Goal: Obtain resource: Download file/media

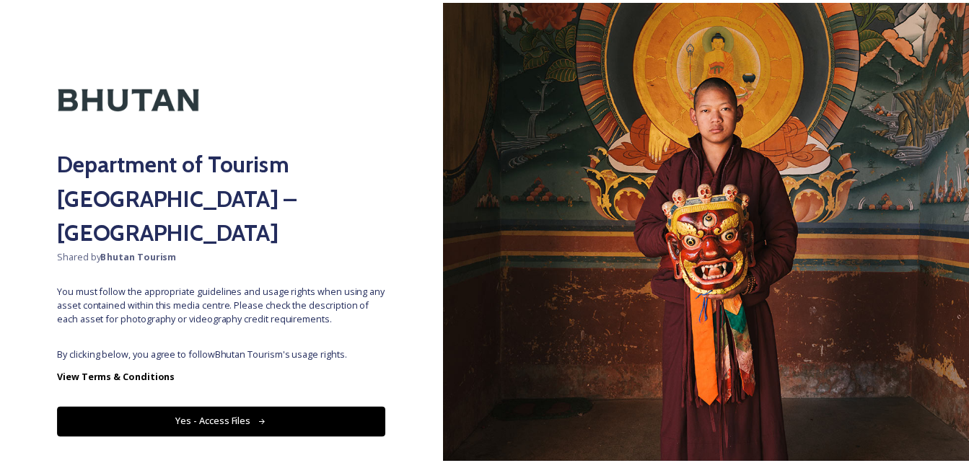
scroll to position [10, 0]
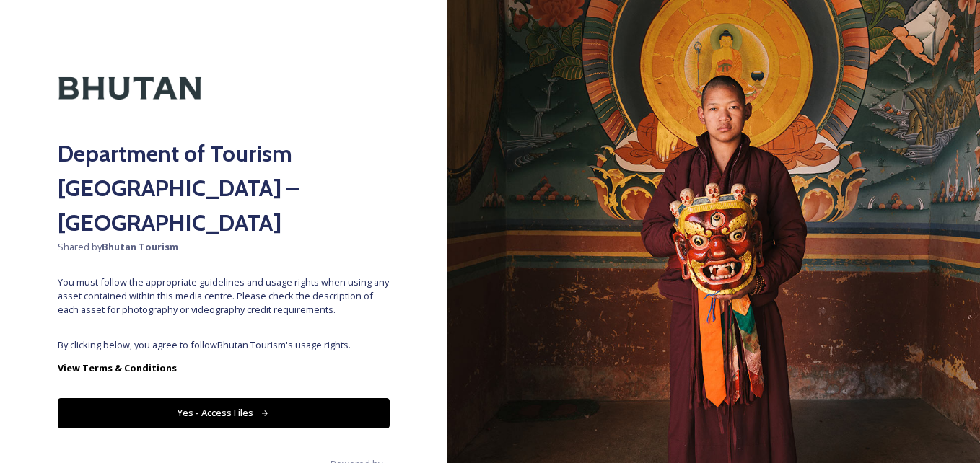
click at [337, 398] on button "Yes - Access Files" at bounding box center [224, 413] width 332 height 30
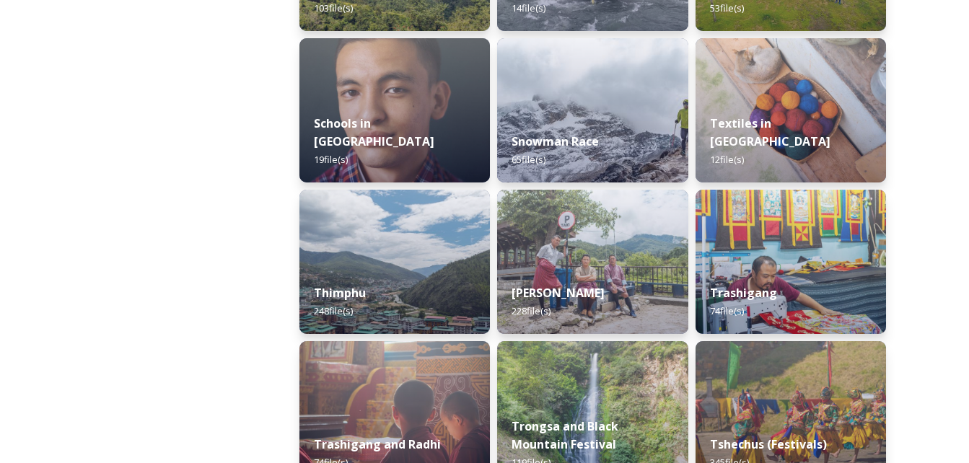
scroll to position [1588, 0]
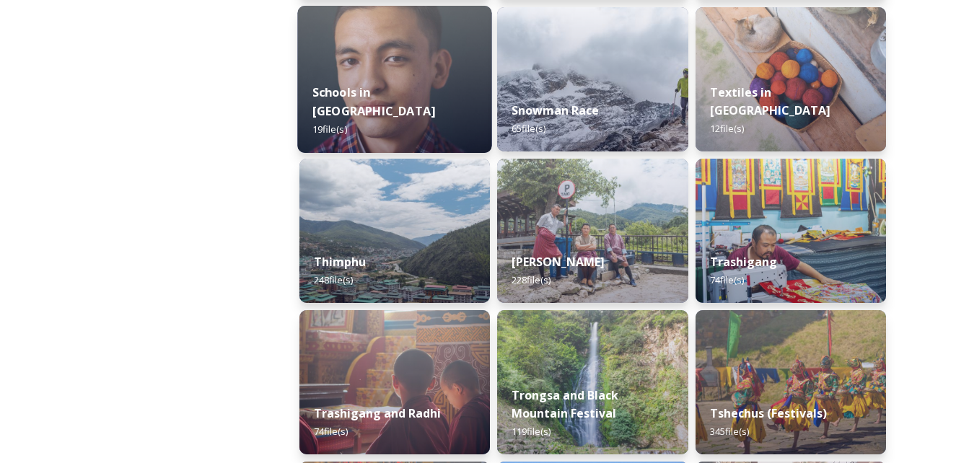
click at [373, 46] on img at bounding box center [394, 79] width 195 height 147
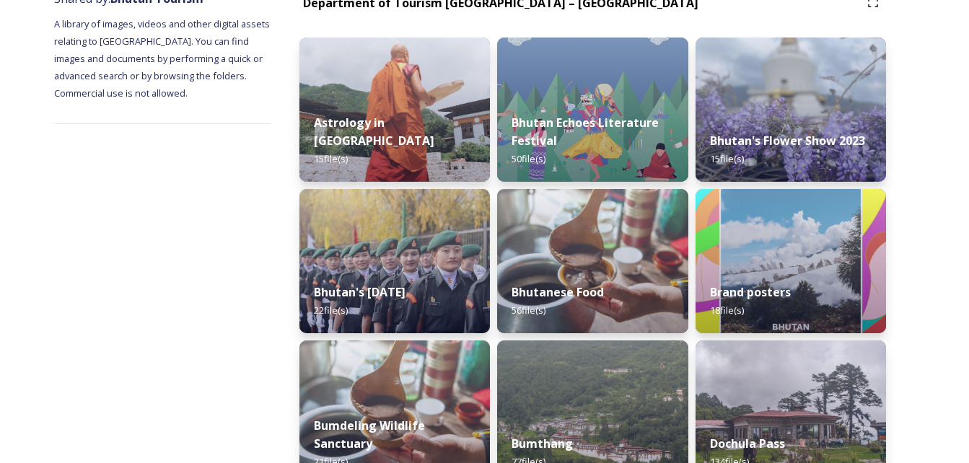
scroll to position [217, 0]
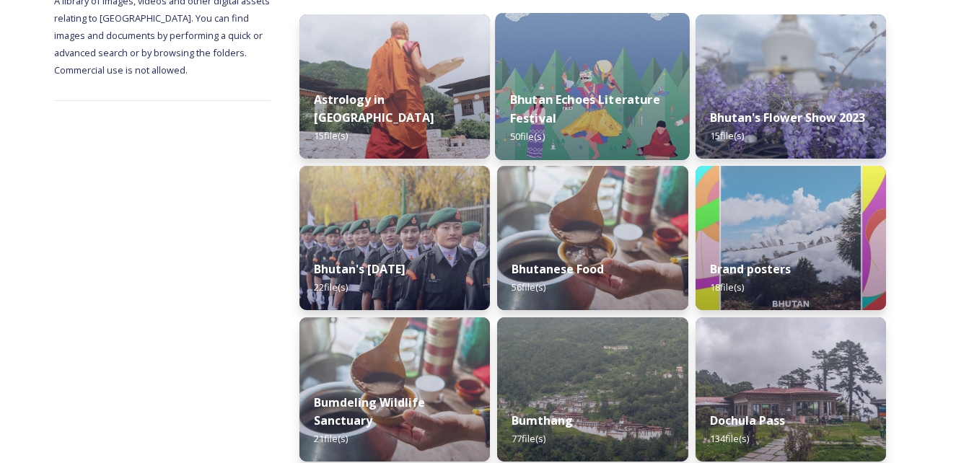
click at [564, 65] on img at bounding box center [593, 86] width 195 height 147
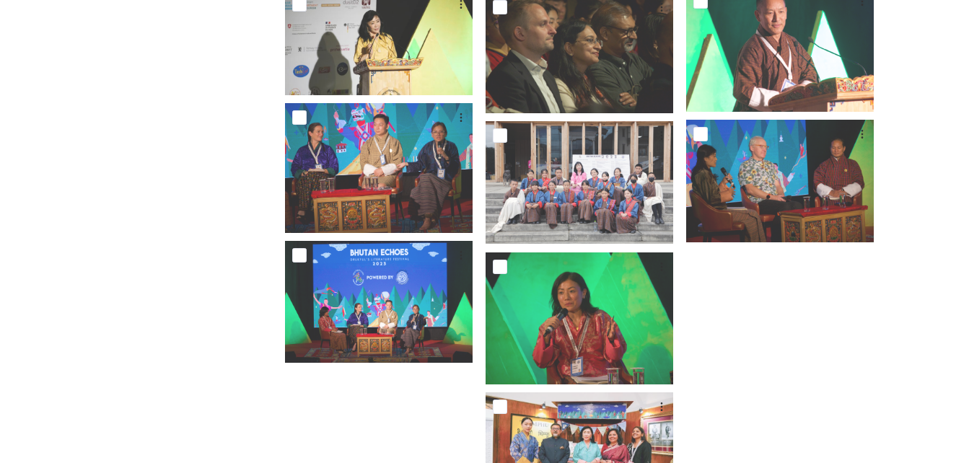
scroll to position [2201, 0]
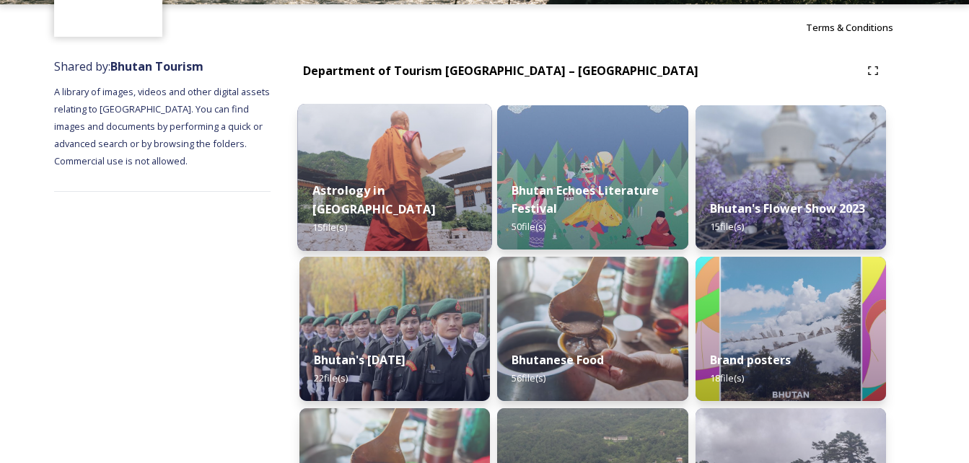
scroll to position [144, 0]
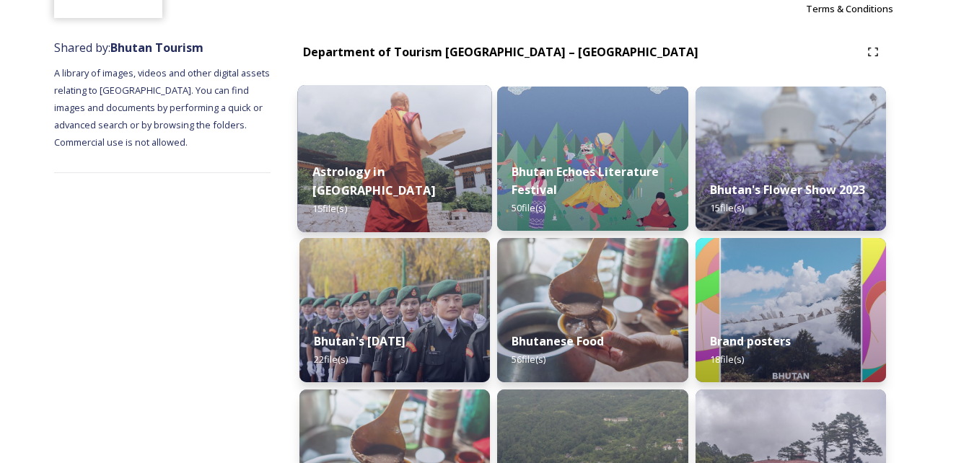
click at [440, 155] on img at bounding box center [394, 158] width 195 height 147
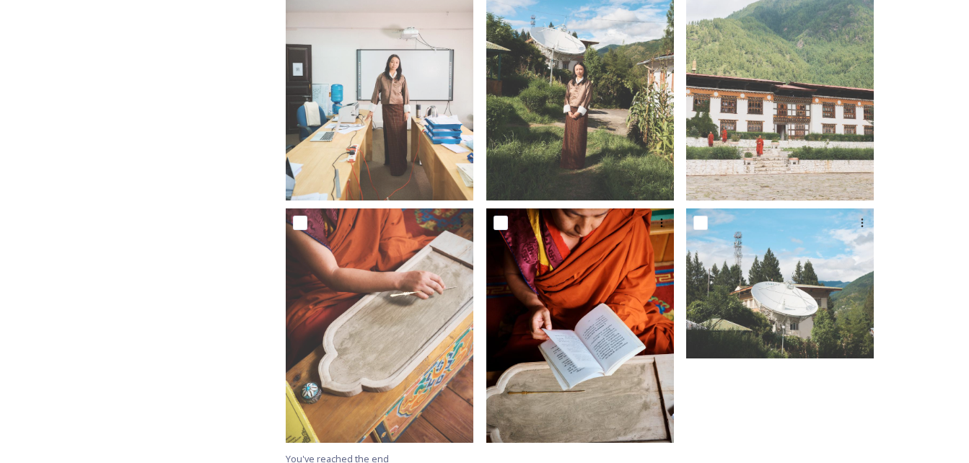
scroll to position [1047, 0]
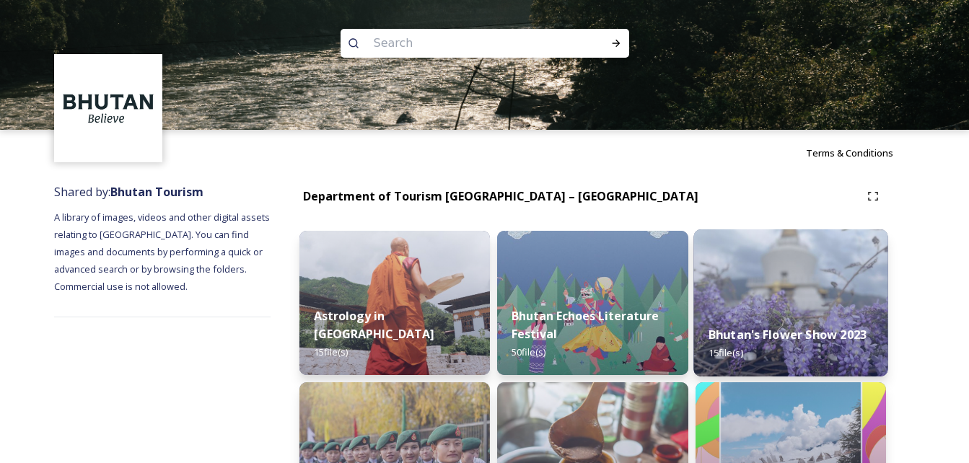
click at [754, 263] on img at bounding box center [791, 303] width 195 height 147
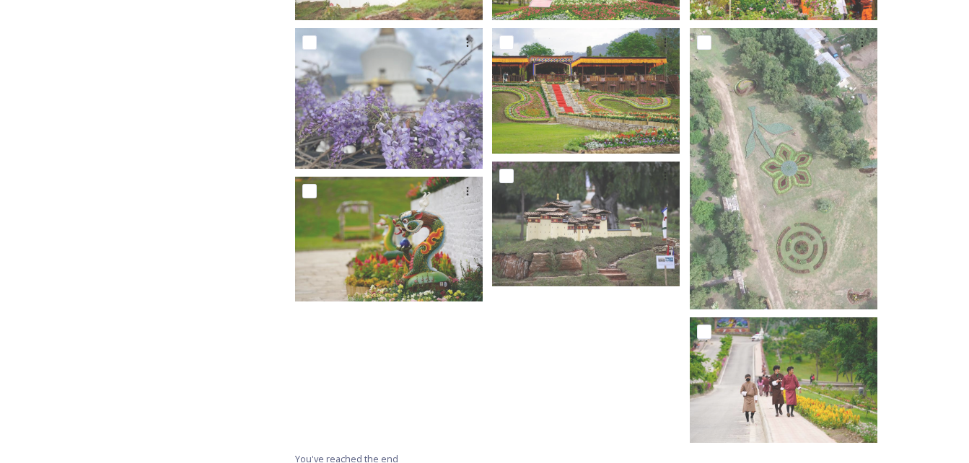
scroll to position [656, 0]
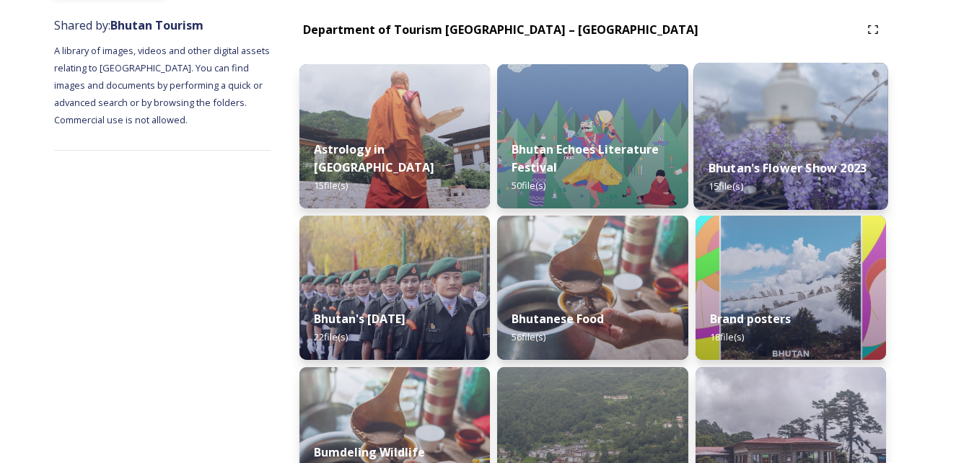
scroll to position [217, 0]
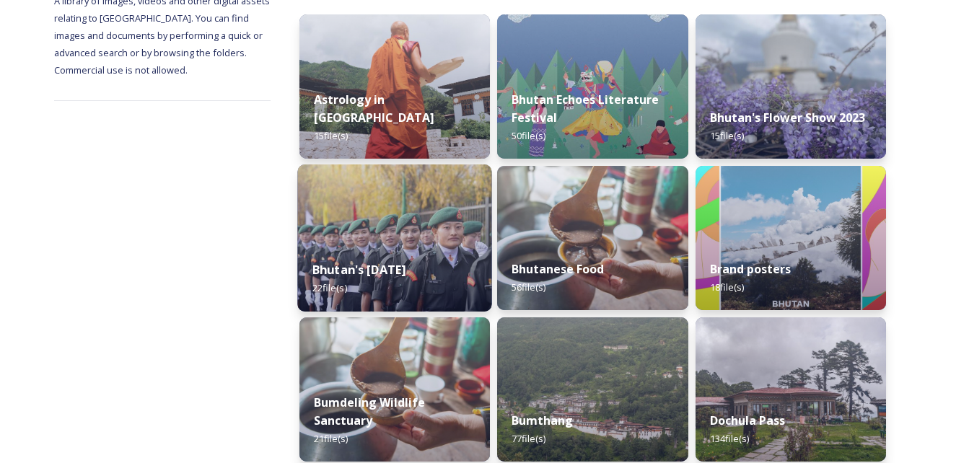
click at [398, 230] on img at bounding box center [394, 238] width 195 height 147
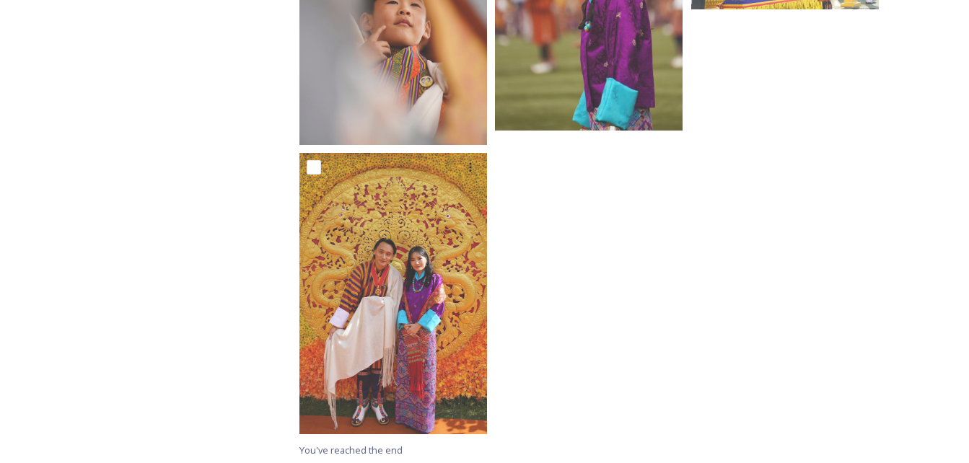
scroll to position [1519, 0]
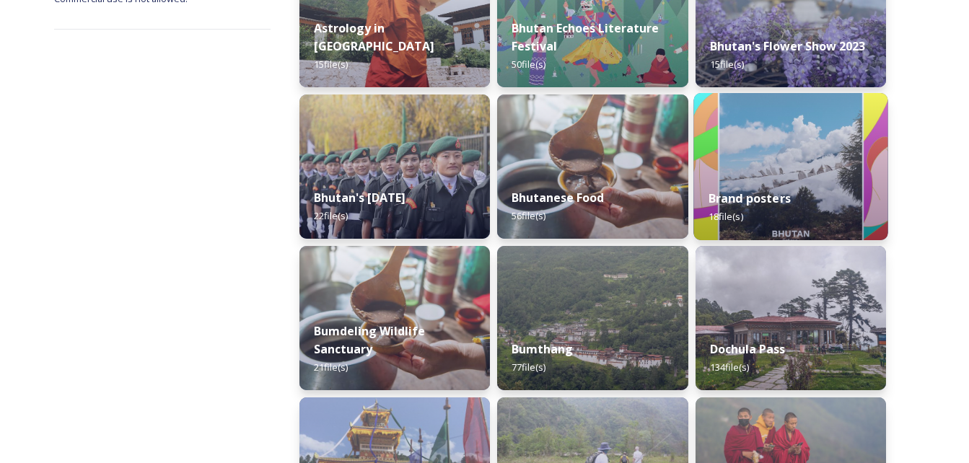
scroll to position [289, 0]
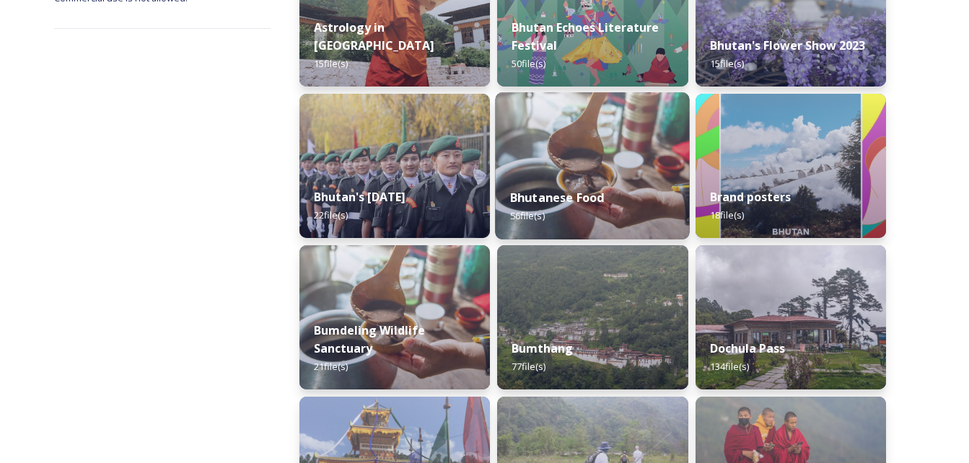
click at [615, 198] on div "Bhutanese Food 56 file(s)" at bounding box center [593, 207] width 195 height 66
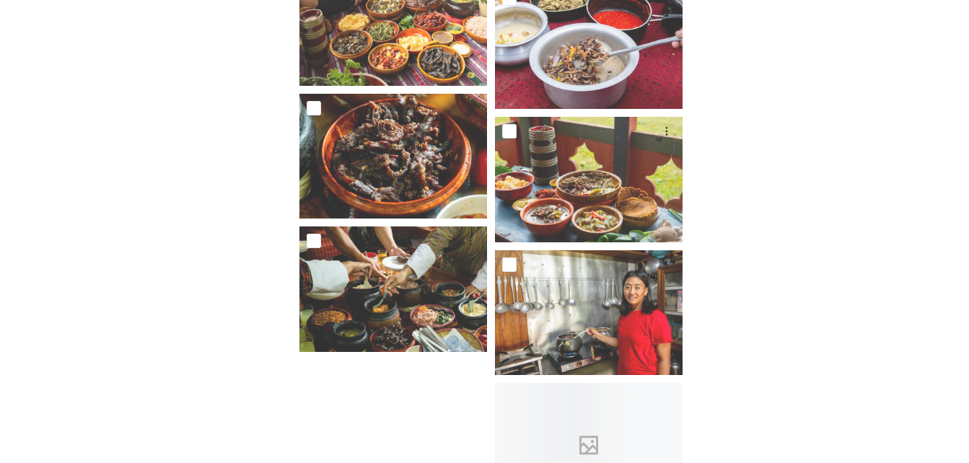
scroll to position [3300, 0]
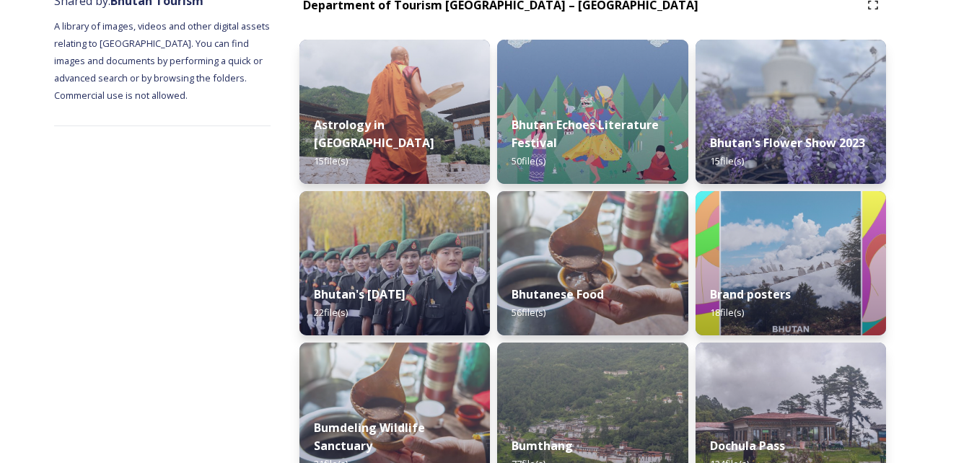
scroll to position [217, 0]
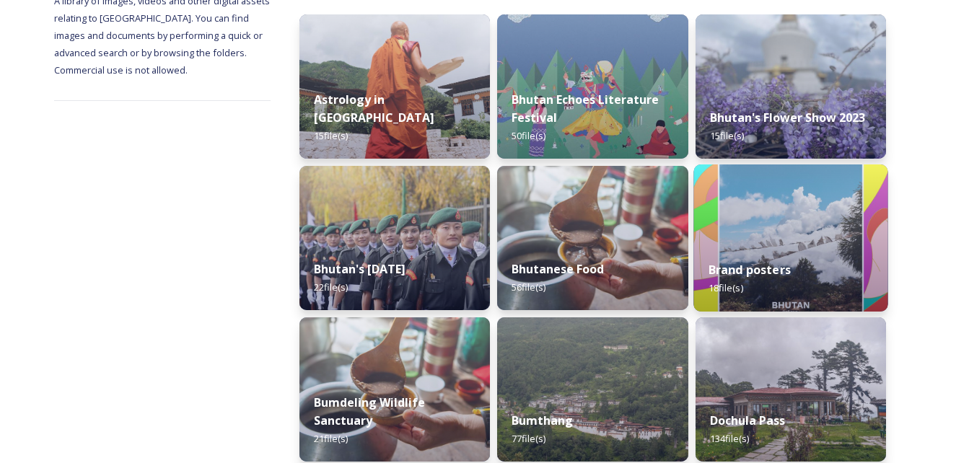
click at [779, 250] on div "Brand posters 18 file(s)" at bounding box center [791, 279] width 195 height 66
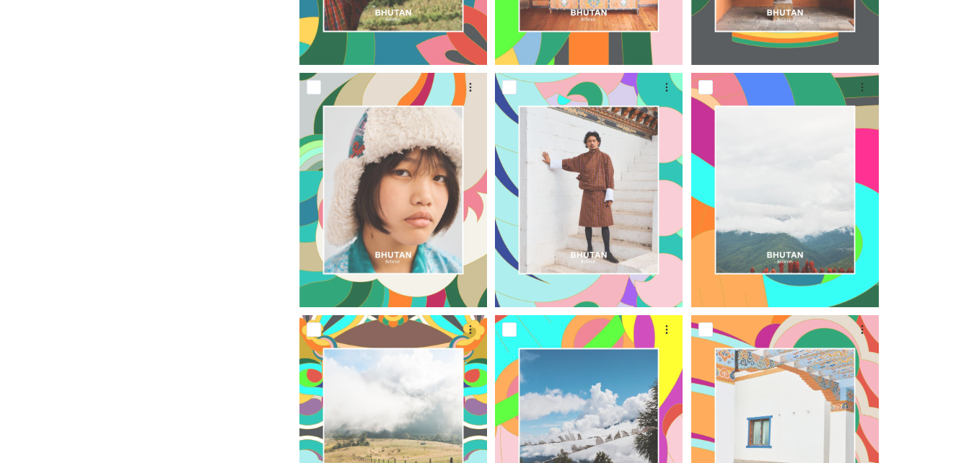
scroll to position [1289, 0]
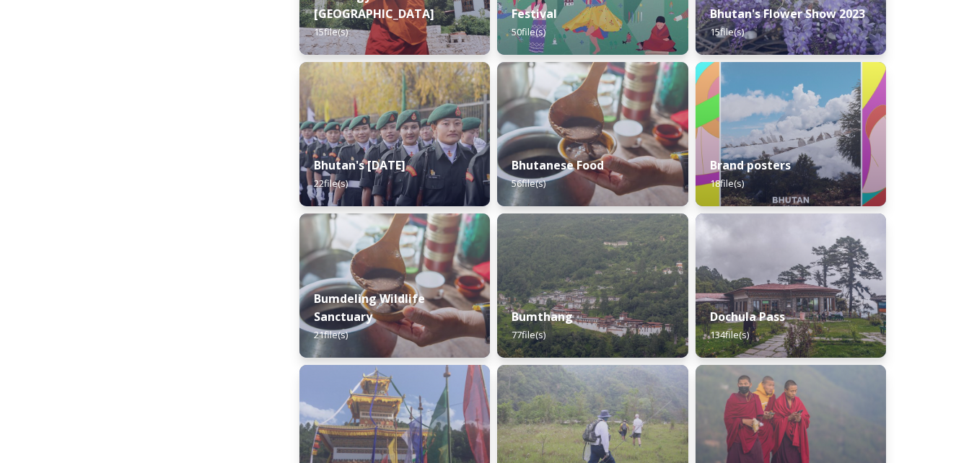
scroll to position [361, 0]
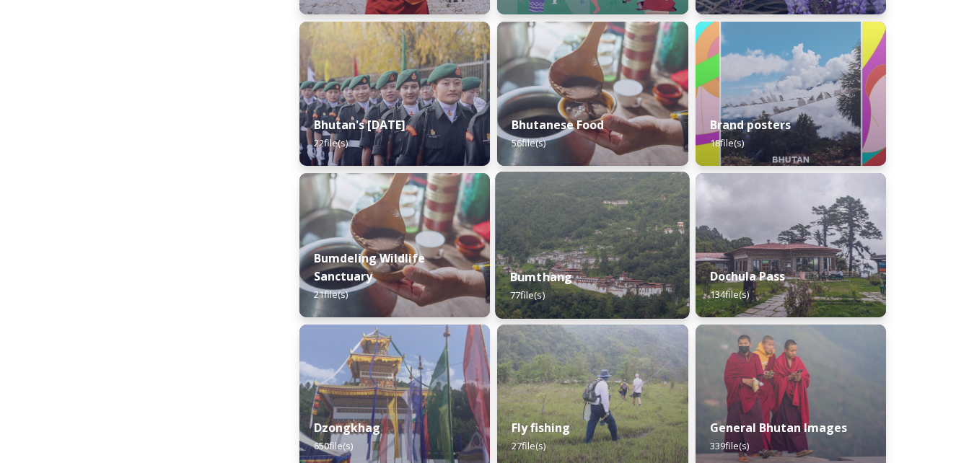
click at [600, 247] on img at bounding box center [593, 245] width 195 height 147
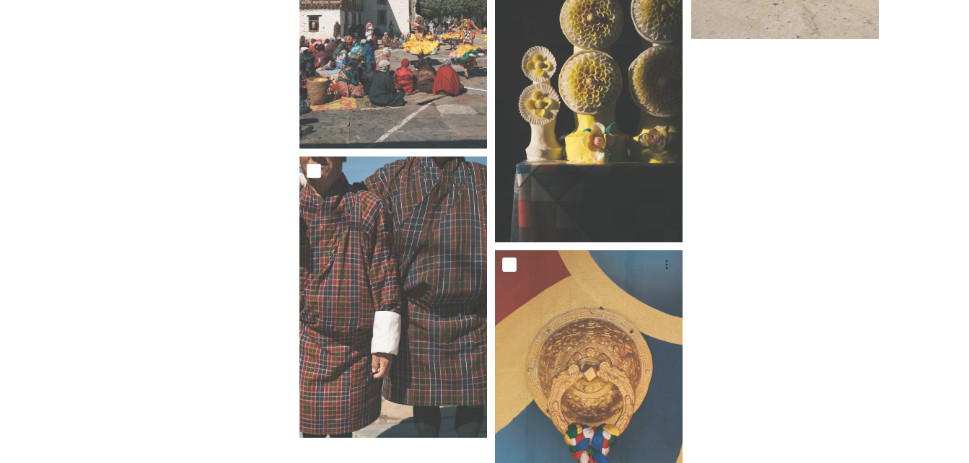
scroll to position [5795, 0]
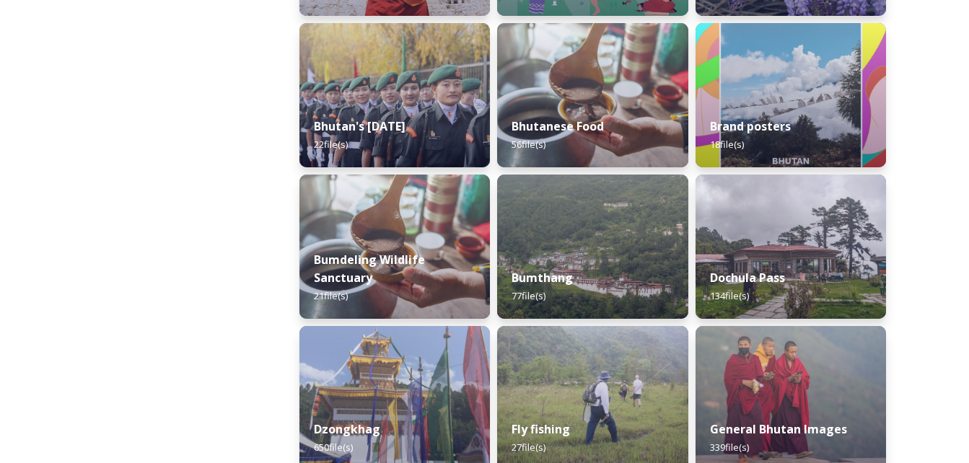
scroll to position [361, 0]
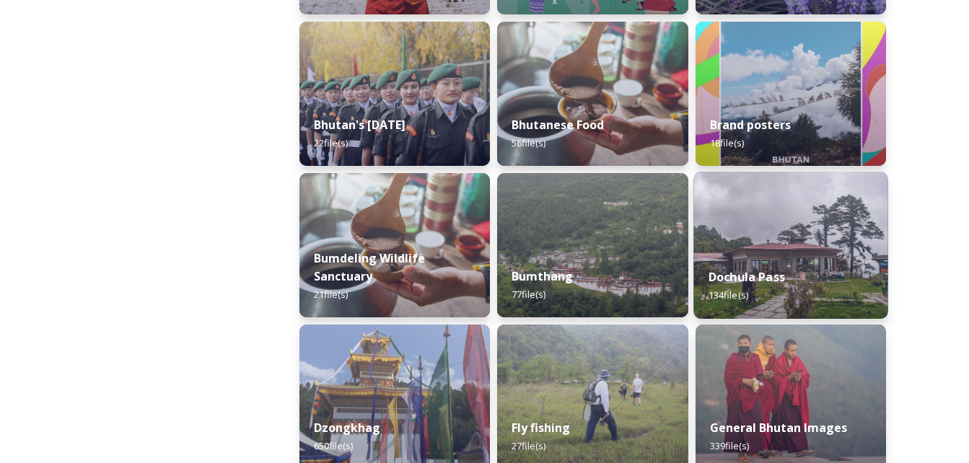
click at [772, 278] on strong "Dochula Pass" at bounding box center [746, 277] width 77 height 16
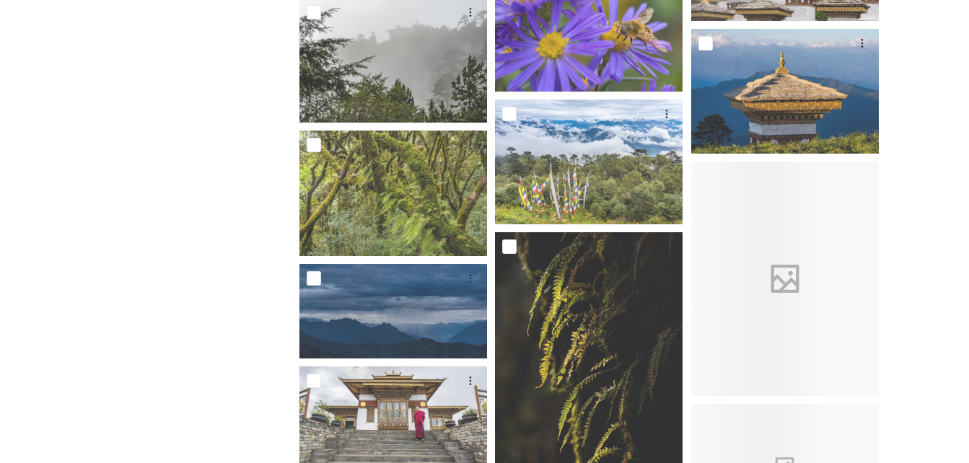
scroll to position [1949, 0]
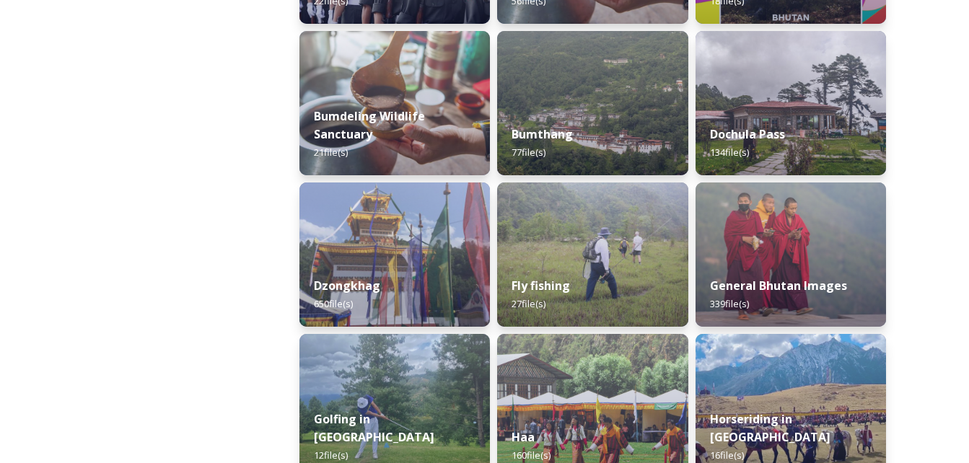
scroll to position [505, 0]
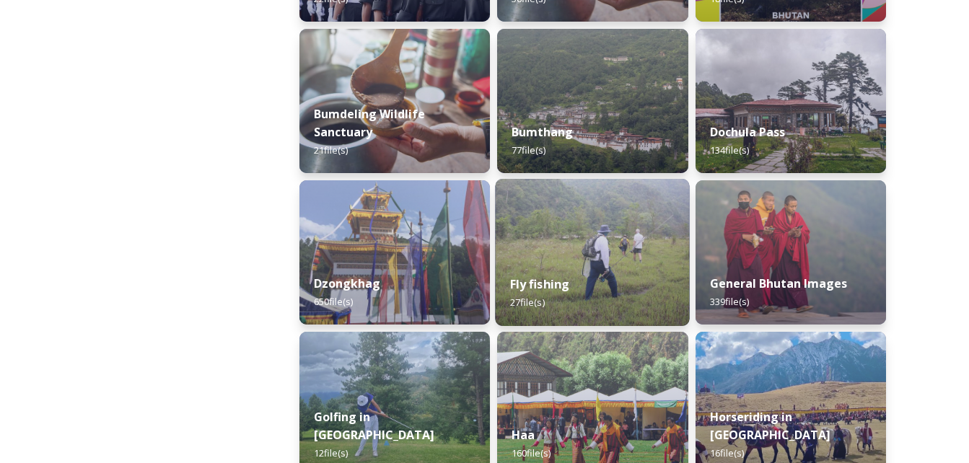
click at [589, 247] on img at bounding box center [593, 252] width 195 height 147
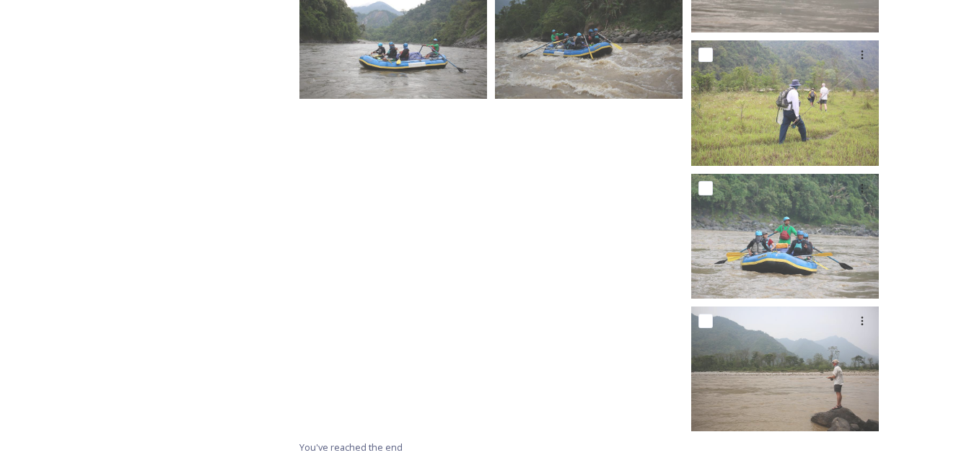
scroll to position [859, 0]
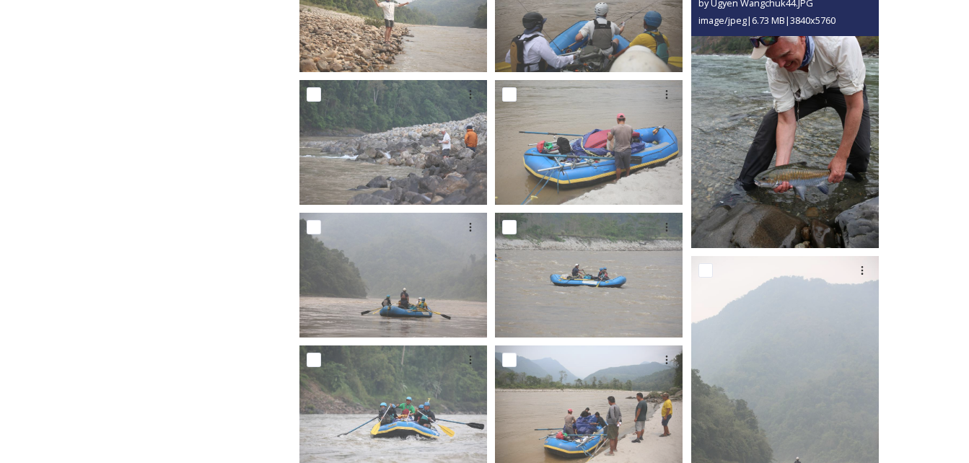
click at [762, 136] on img at bounding box center [785, 108] width 188 height 282
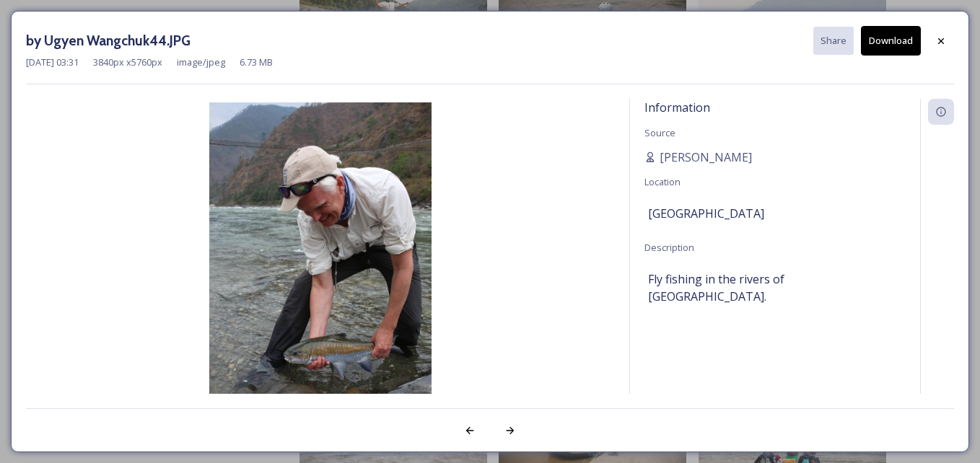
click at [346, 217] on img at bounding box center [320, 268] width 589 height 333
click at [943, 40] on icon at bounding box center [941, 41] width 12 height 12
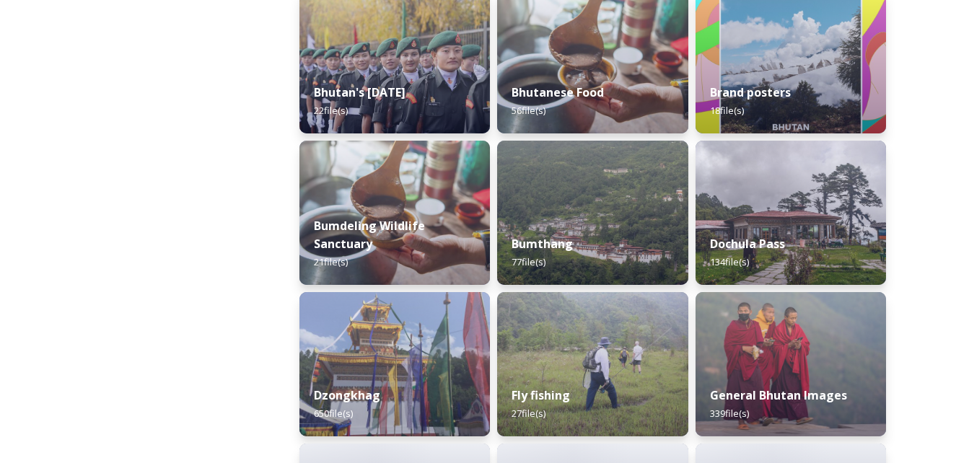
scroll to position [505, 0]
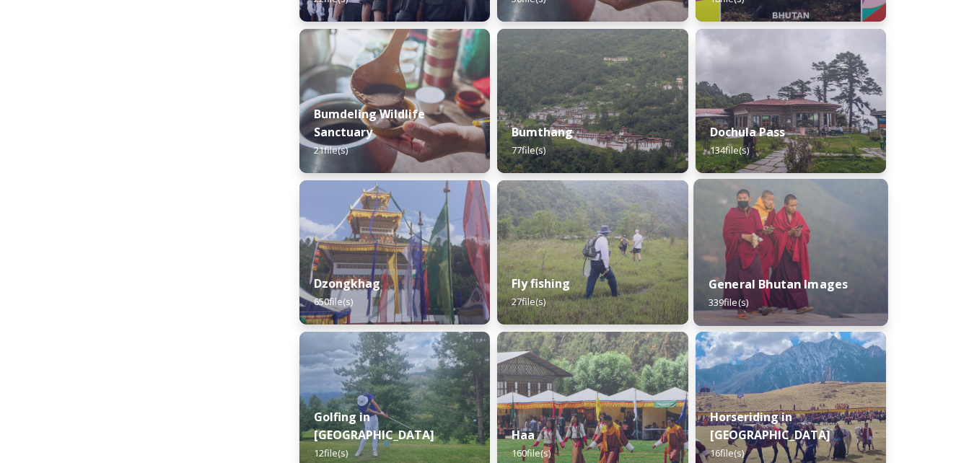
click at [784, 259] on img at bounding box center [791, 252] width 195 height 147
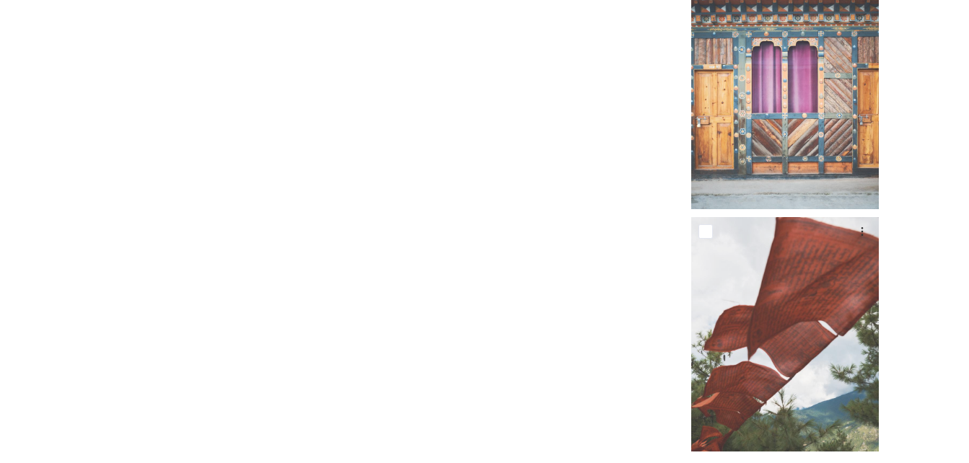
scroll to position [23863, 0]
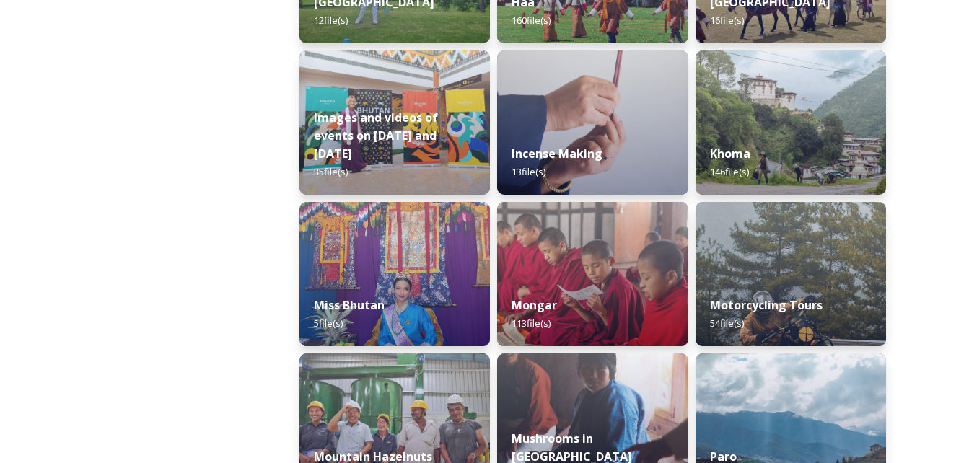
scroll to position [1011, 0]
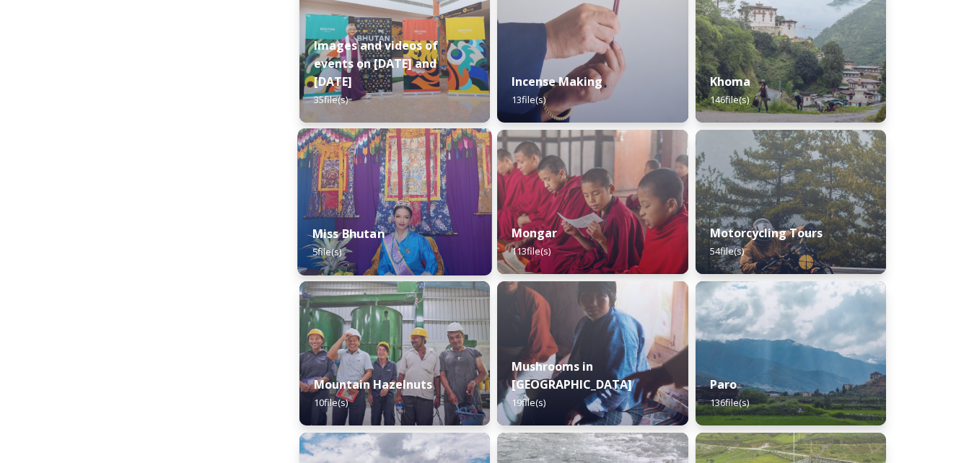
click at [398, 219] on div "Miss Bhutan 5 file(s)" at bounding box center [394, 243] width 195 height 66
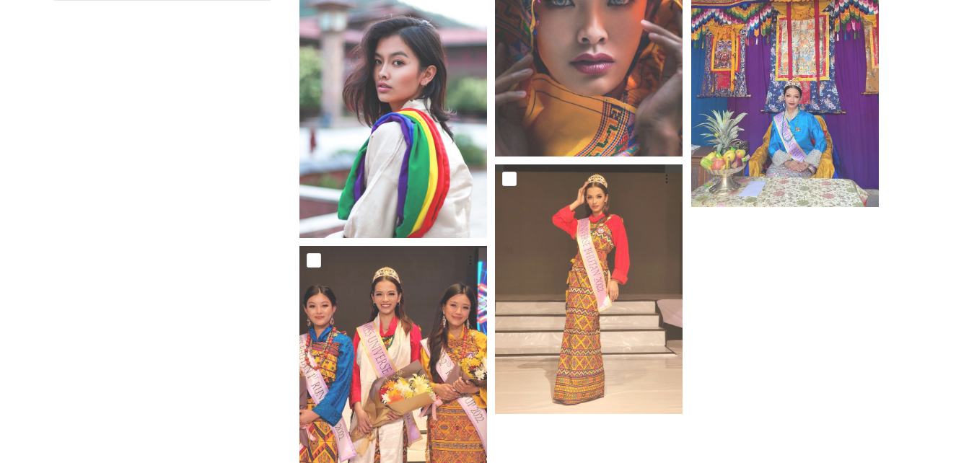
scroll to position [237, 0]
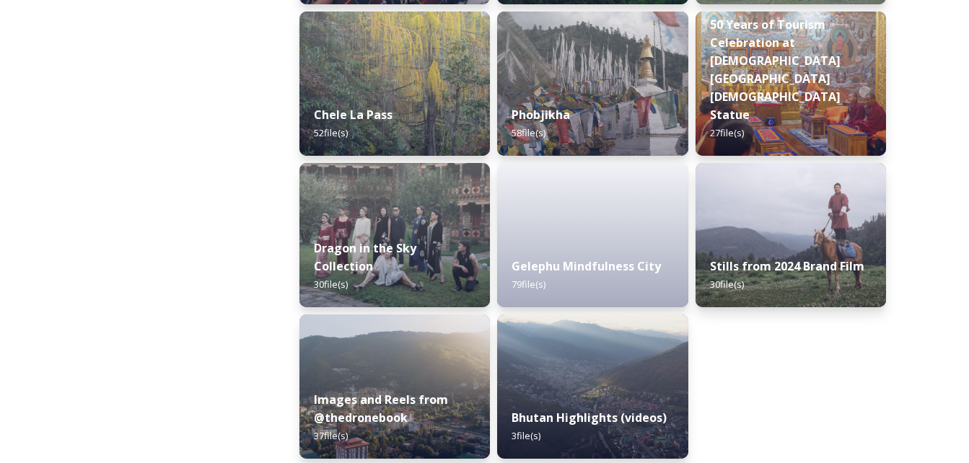
scroll to position [2503, 0]
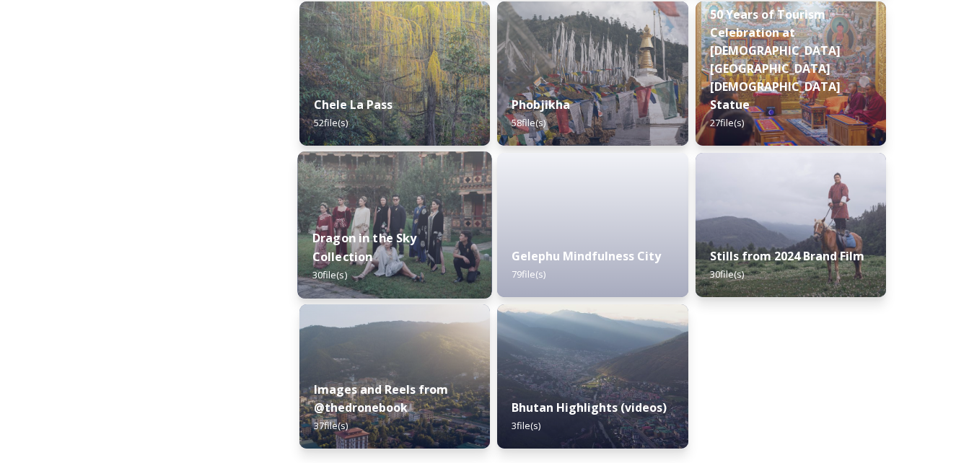
click at [455, 231] on div "Dragon in the Sky Collection 30 file(s)" at bounding box center [394, 257] width 195 height 84
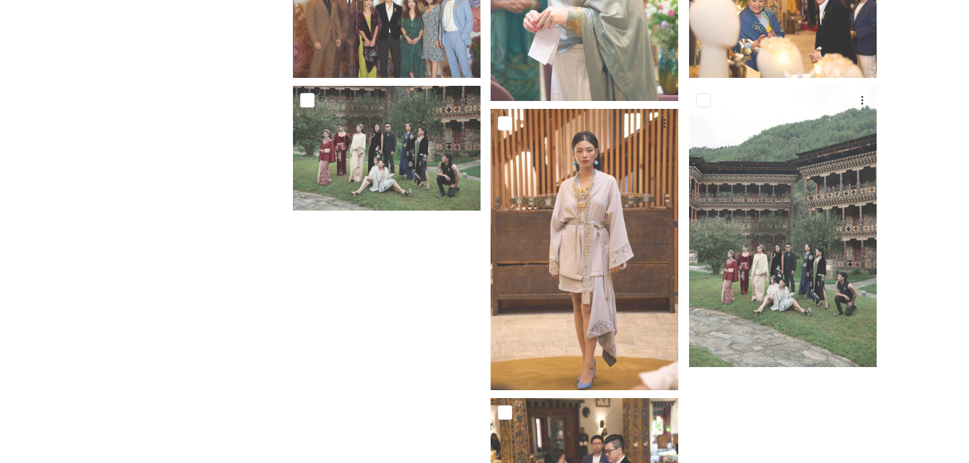
scroll to position [2103, 0]
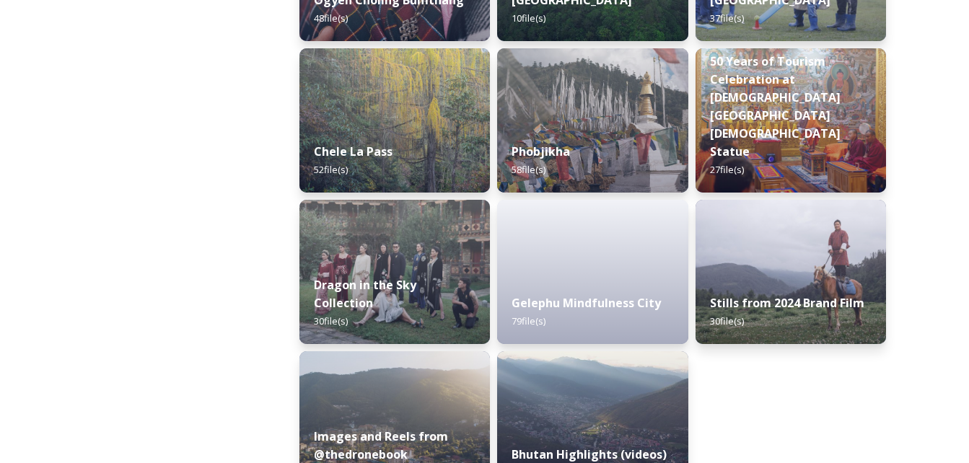
scroll to position [2431, 0]
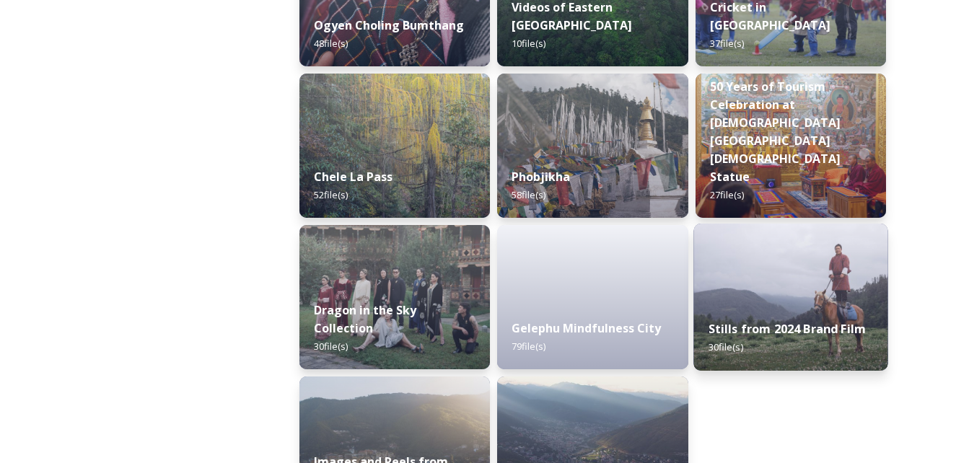
click at [811, 274] on img at bounding box center [791, 297] width 195 height 147
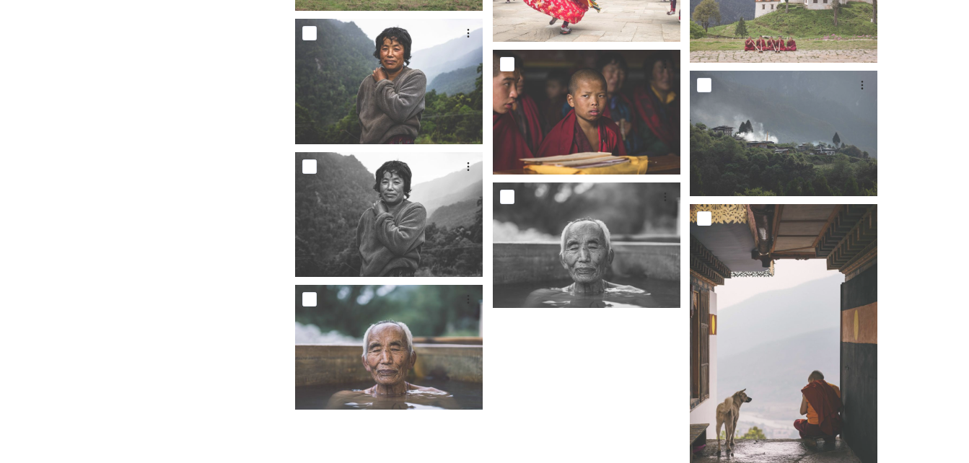
scroll to position [1343, 0]
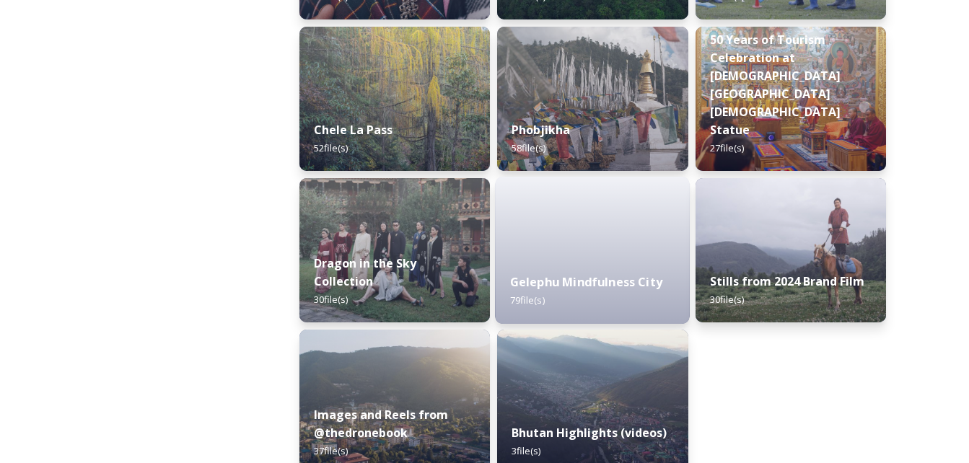
scroll to position [2503, 0]
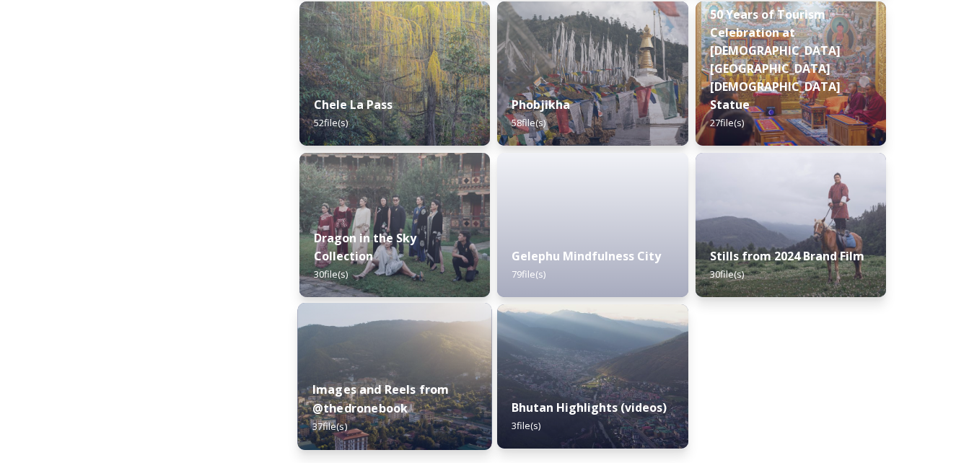
click at [432, 393] on strong "Images and Reels from @thedronebook" at bounding box center [381, 399] width 137 height 35
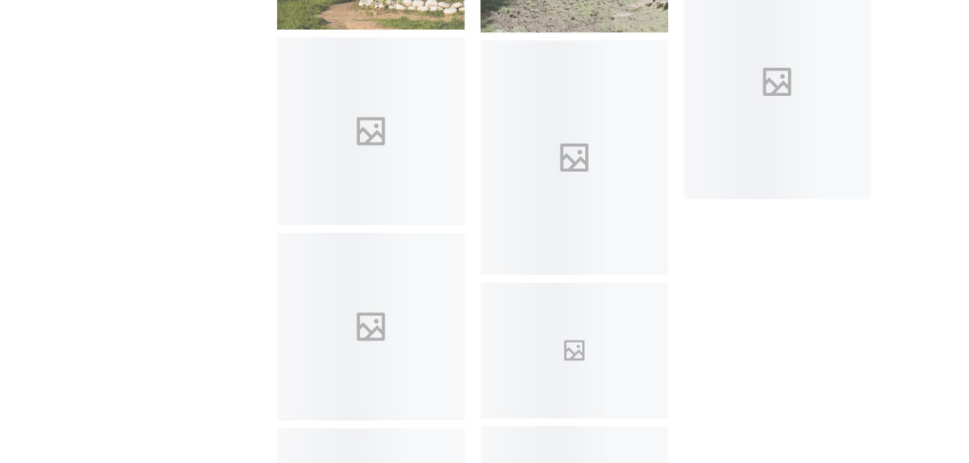
scroll to position [3391, 0]
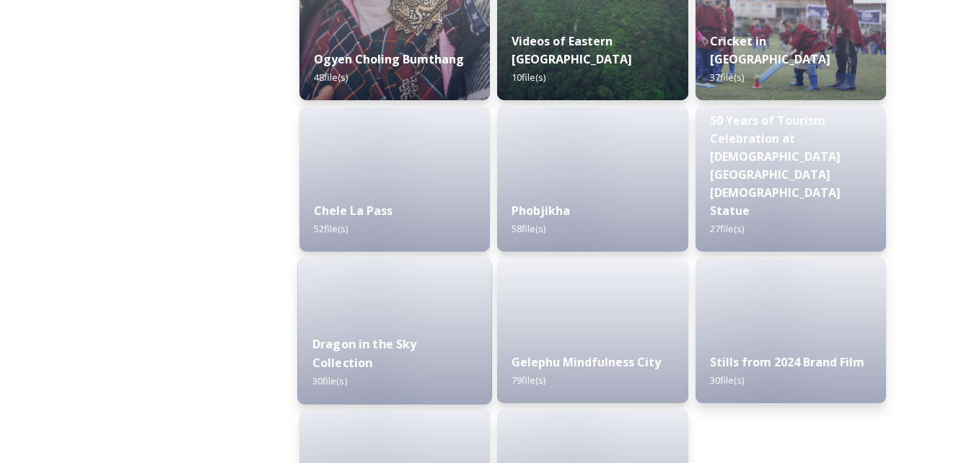
scroll to position [2503, 0]
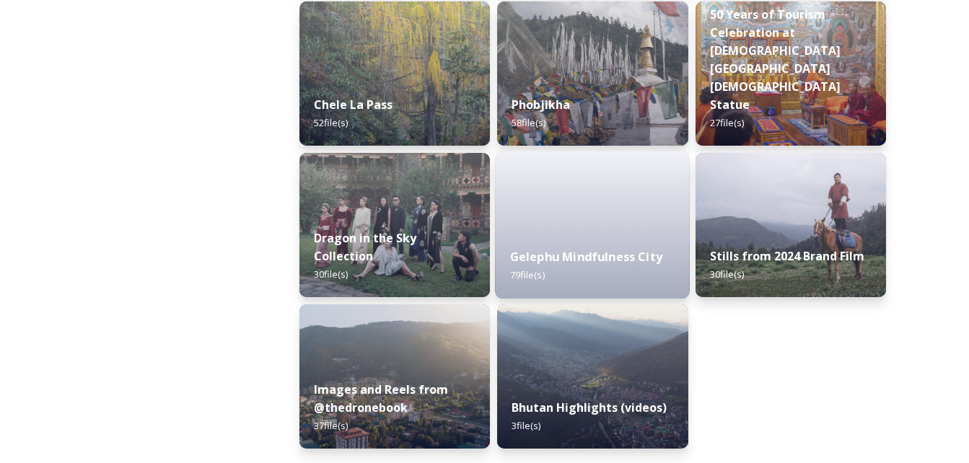
click at [591, 261] on strong "Gelephu Mindfulness City" at bounding box center [586, 257] width 152 height 16
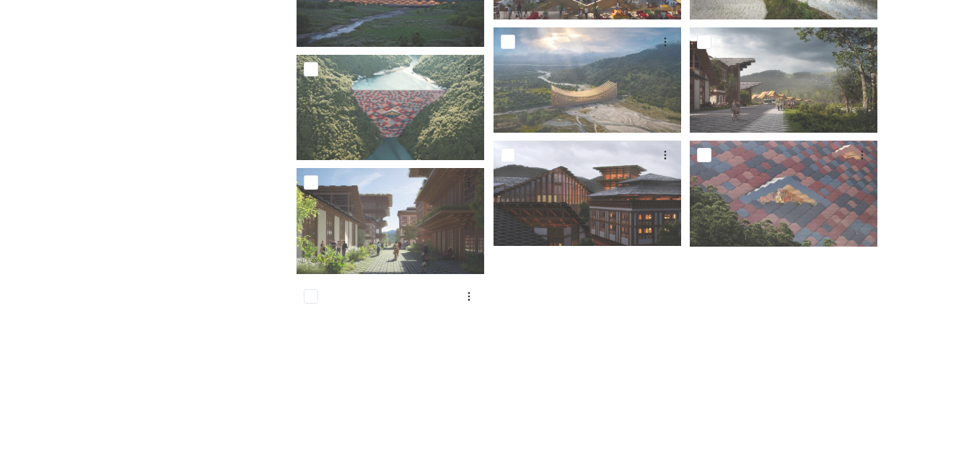
scroll to position [3001, 0]
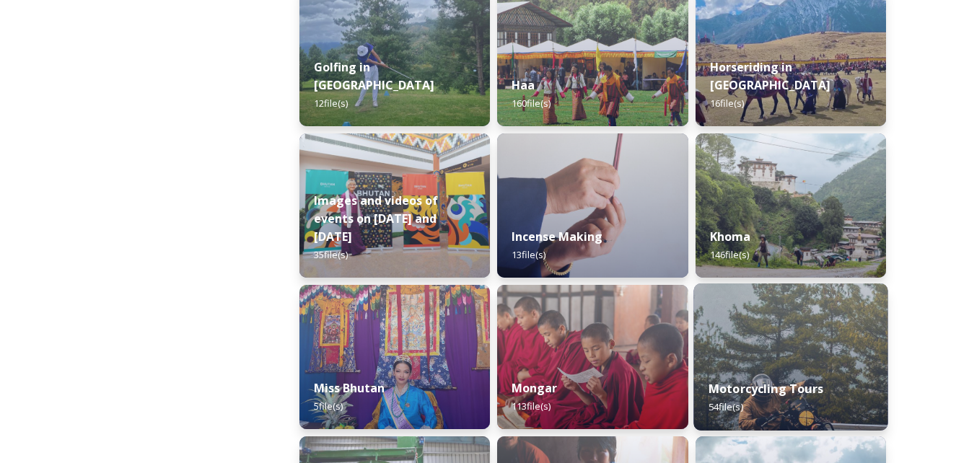
scroll to position [938, 0]
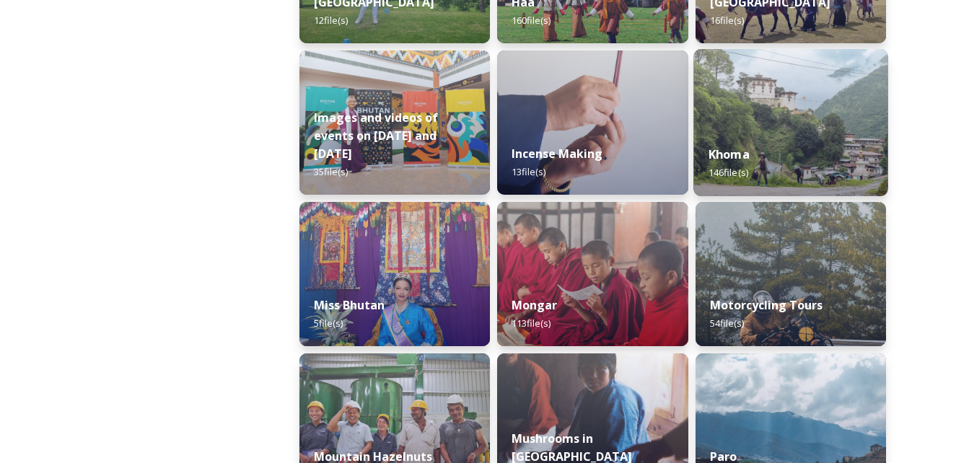
click at [778, 139] on div "Khoma 146 file(s)" at bounding box center [791, 164] width 195 height 66
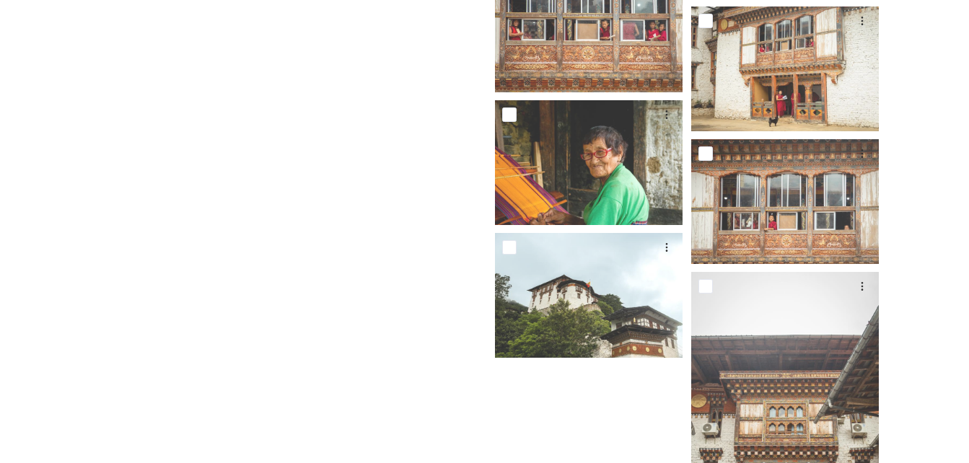
scroll to position [8577, 0]
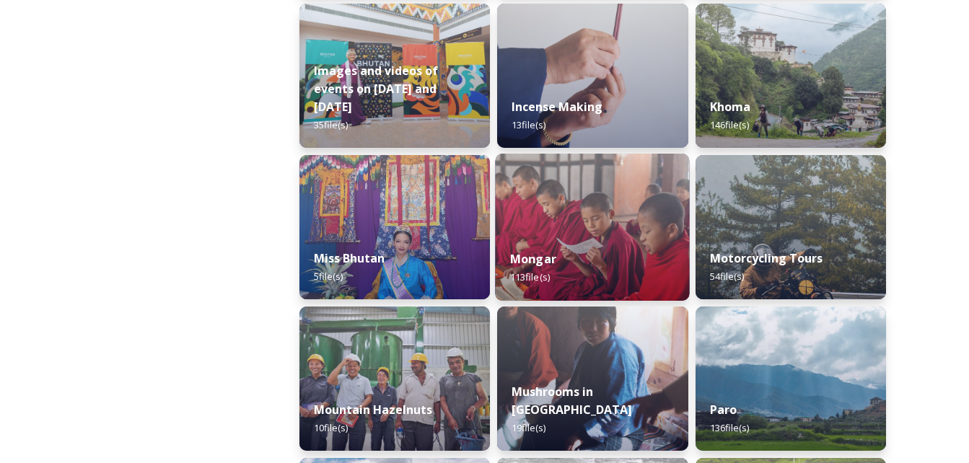
scroll to position [1011, 0]
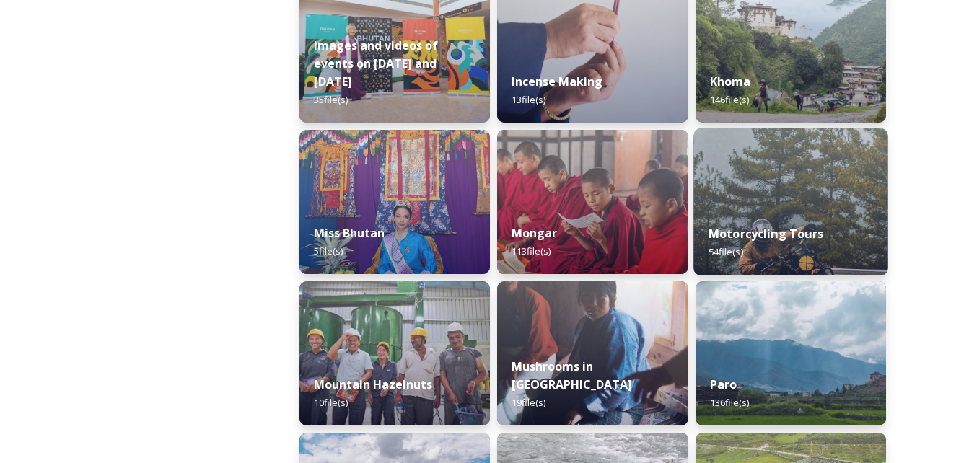
click at [814, 201] on img at bounding box center [791, 201] width 195 height 147
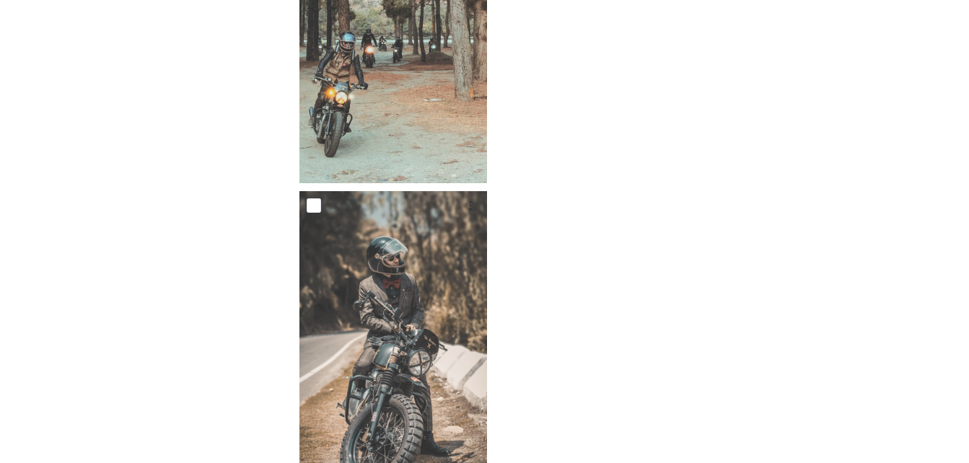
scroll to position [4487, 0]
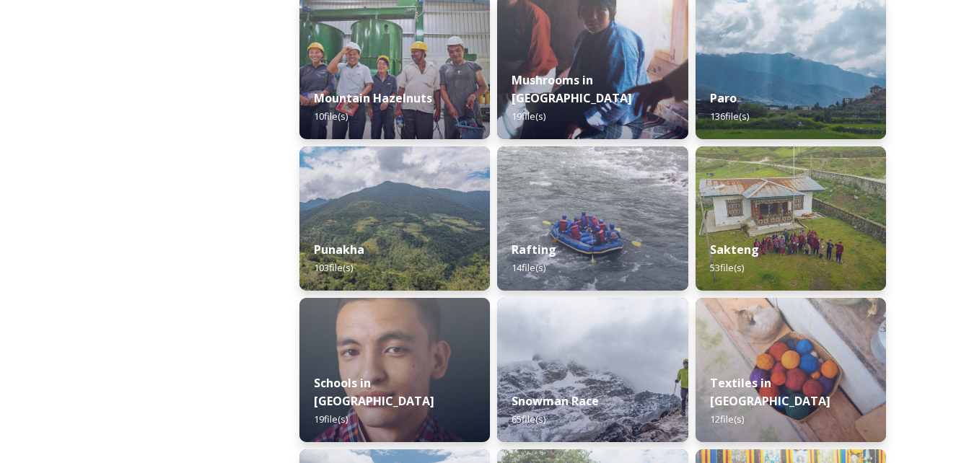
scroll to position [1299, 0]
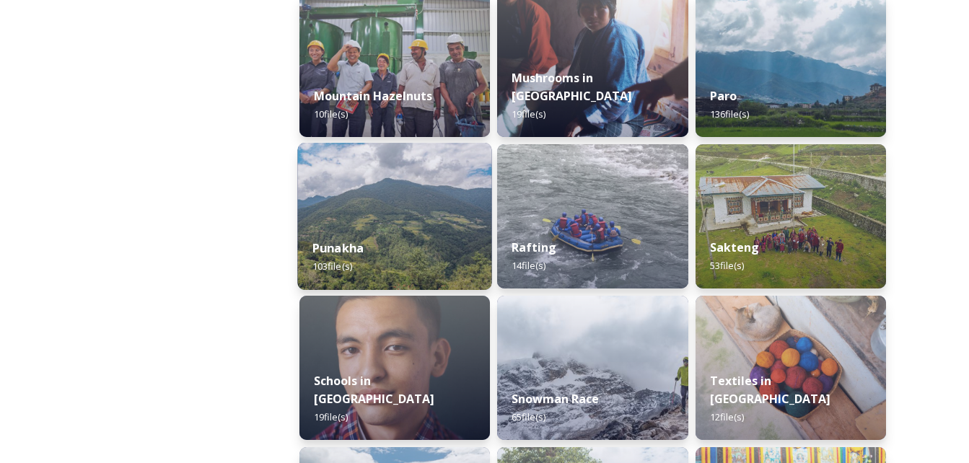
click at [437, 235] on div "Punakha 103 file(s)" at bounding box center [394, 257] width 195 height 66
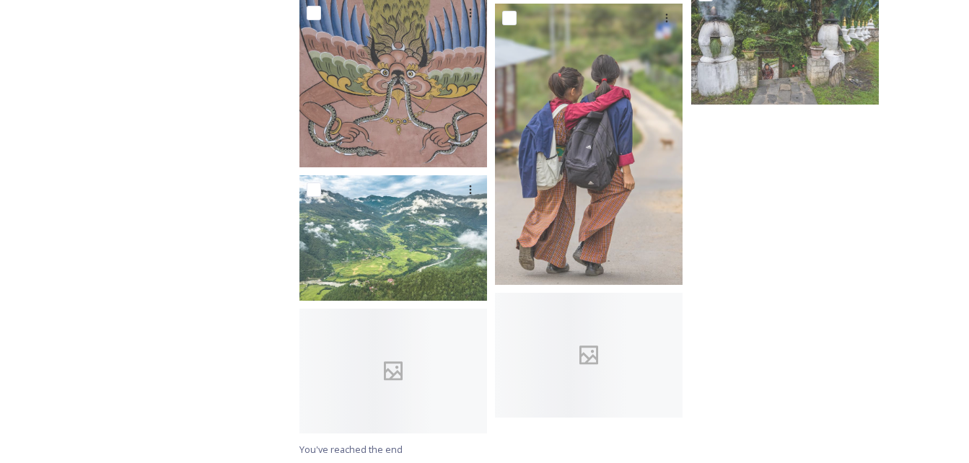
scroll to position [5468, 0]
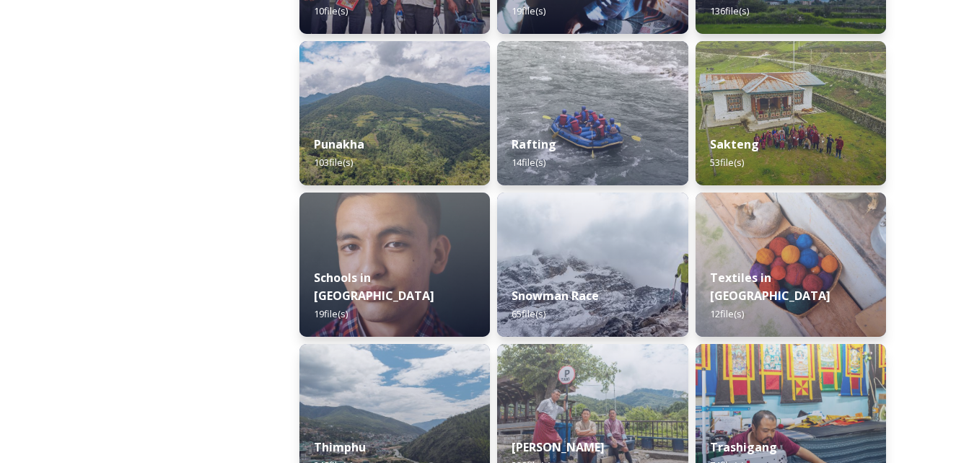
scroll to position [1319, 0]
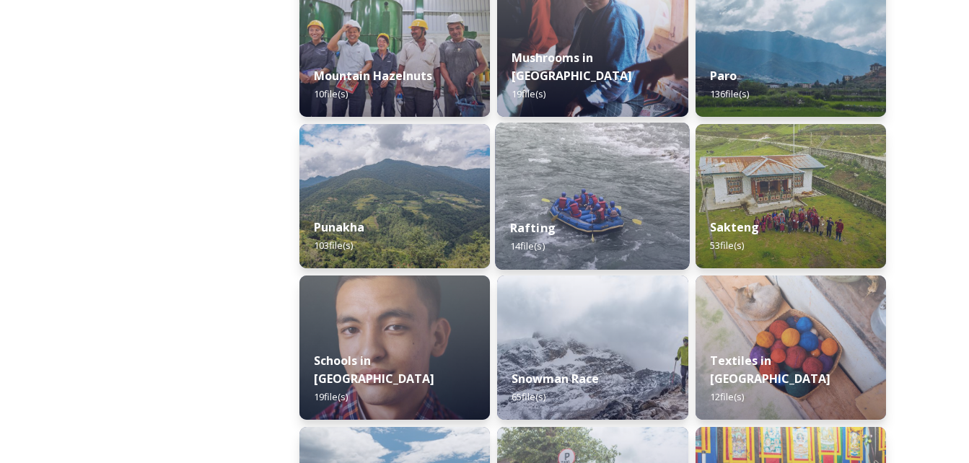
click at [602, 232] on div "Rafting 14 file(s)" at bounding box center [593, 237] width 195 height 66
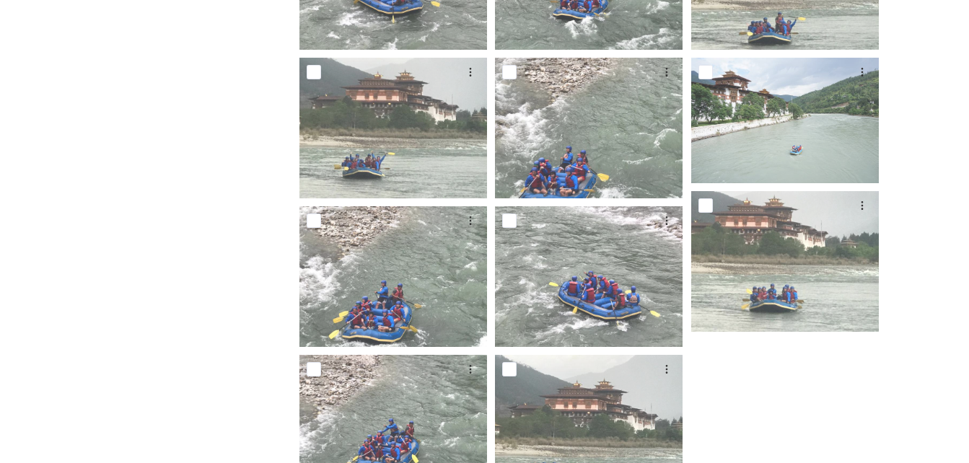
scroll to position [577, 0]
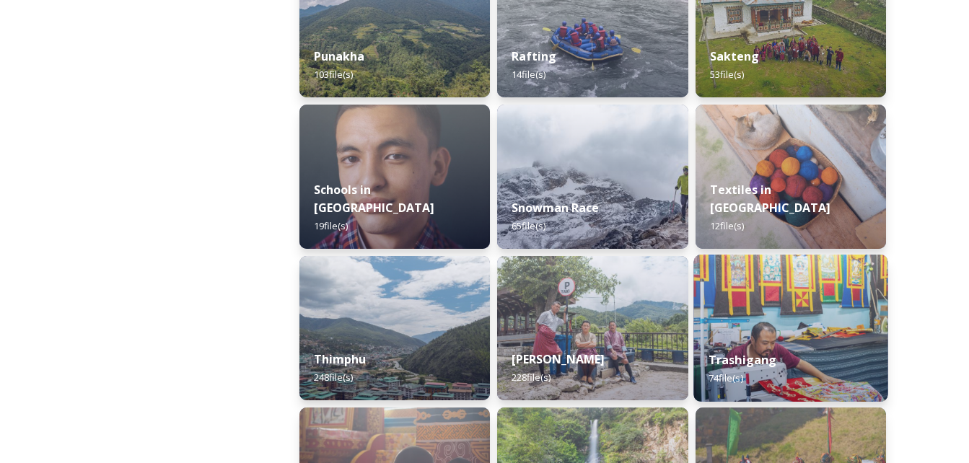
scroll to position [1516, 0]
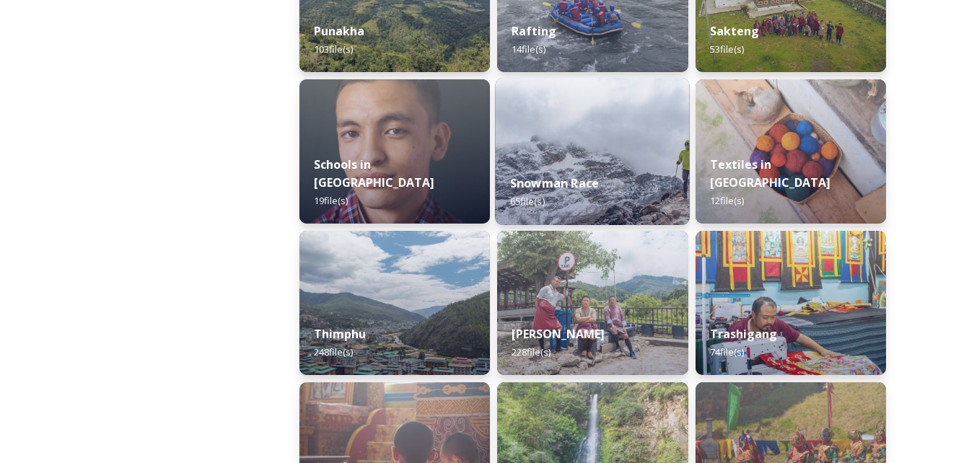
click at [549, 172] on div "Snowman Race 65 file(s)" at bounding box center [593, 193] width 195 height 66
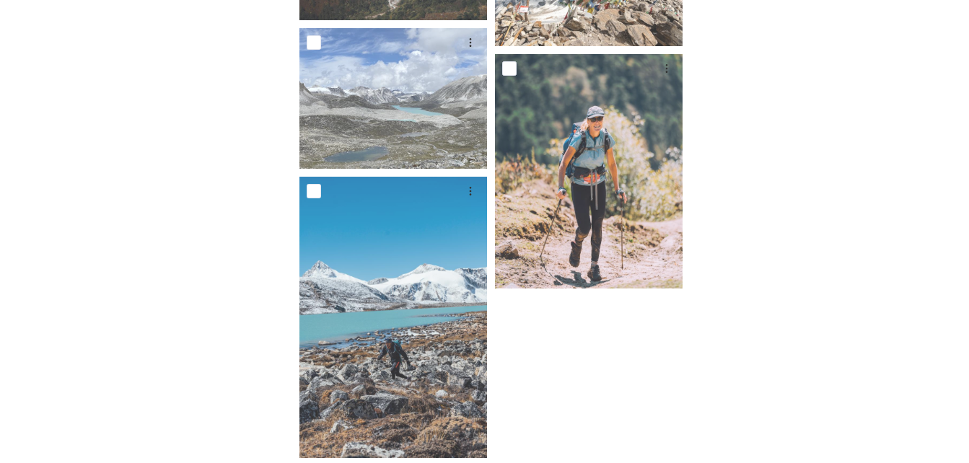
scroll to position [4289, 0]
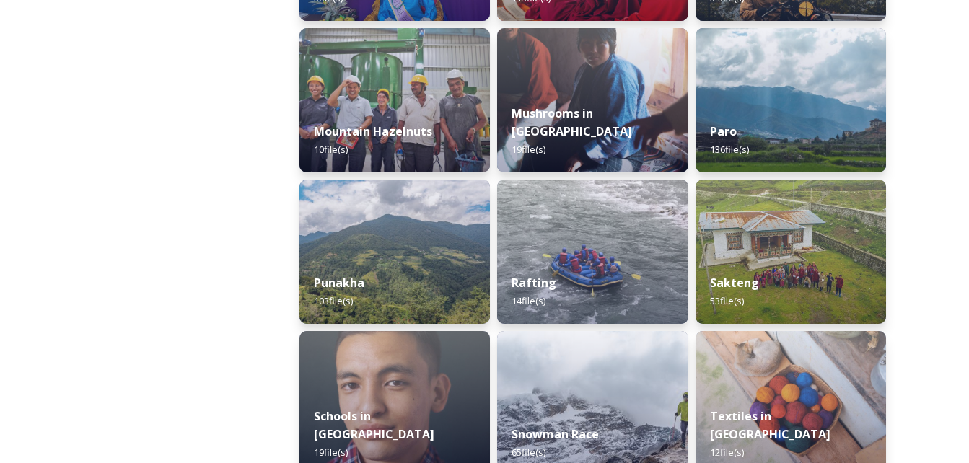
scroll to position [1299, 0]
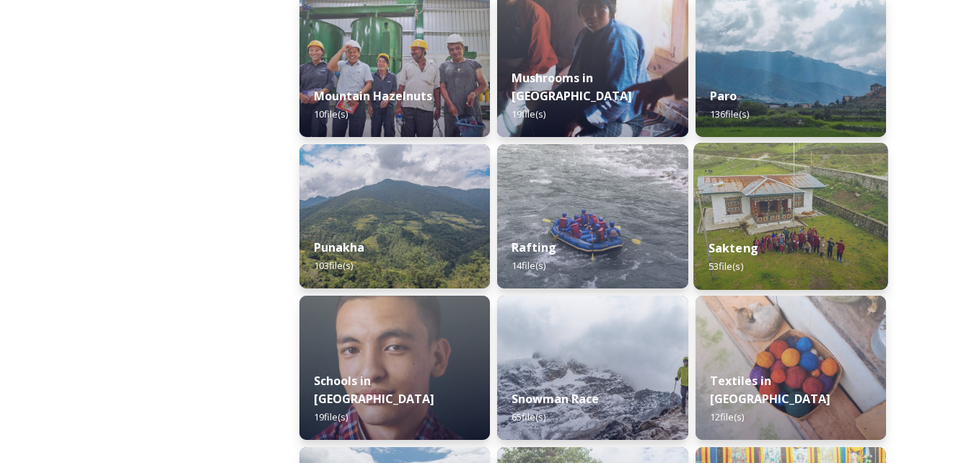
click at [753, 206] on img at bounding box center [791, 216] width 195 height 147
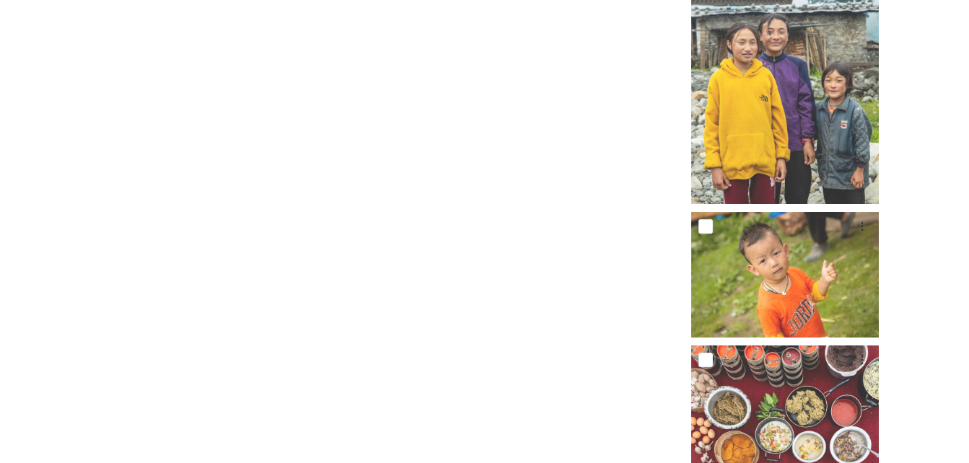
scroll to position [3504, 0]
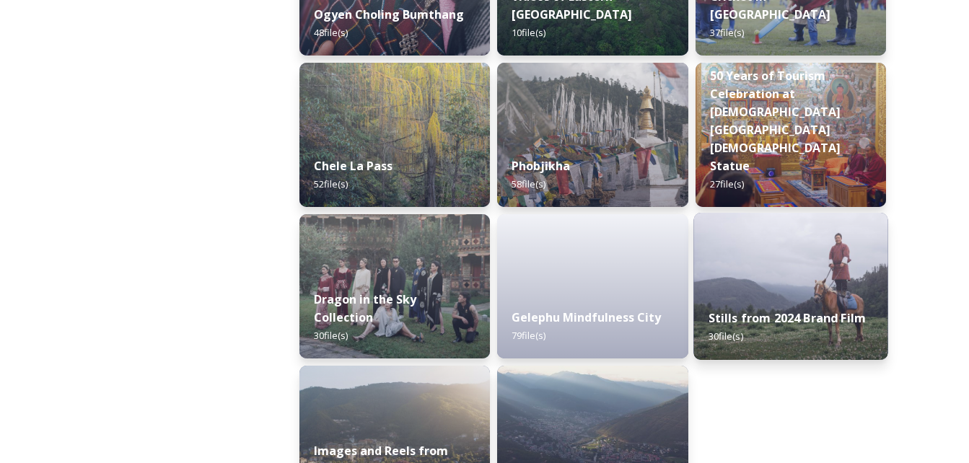
scroll to position [2503, 0]
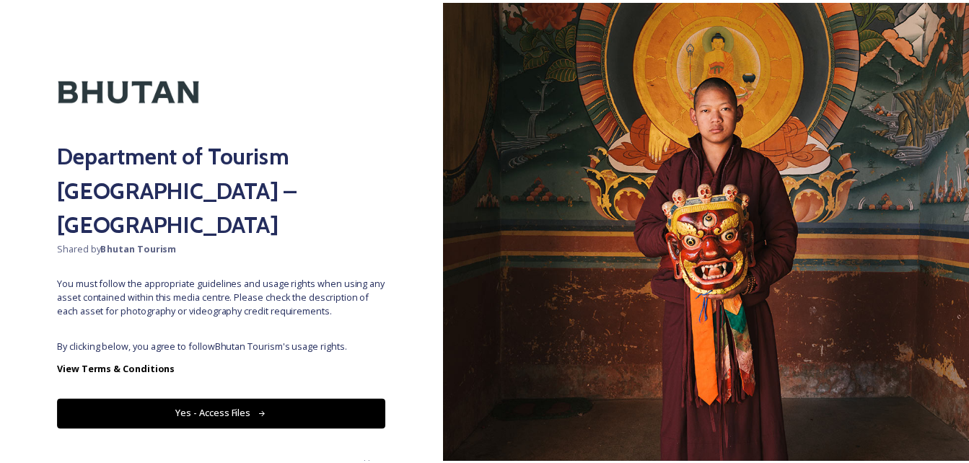
scroll to position [10, 0]
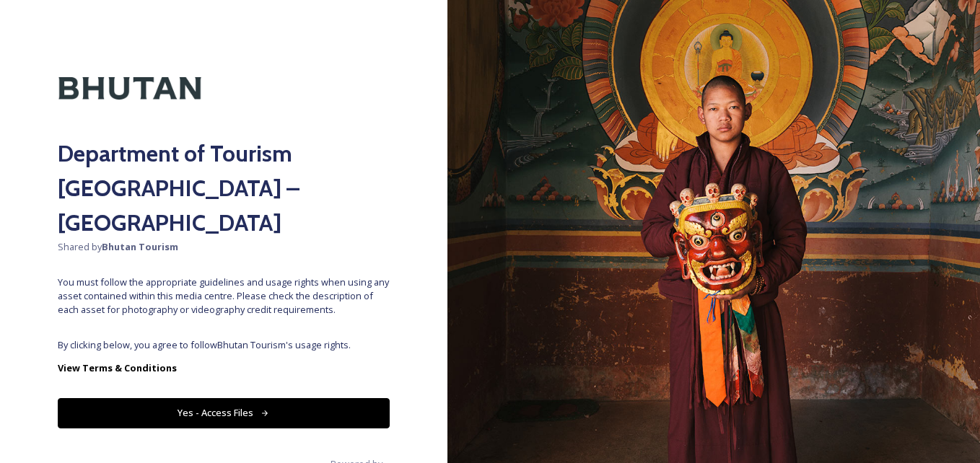
click at [348, 398] on button "Yes - Access Files" at bounding box center [224, 413] width 332 height 30
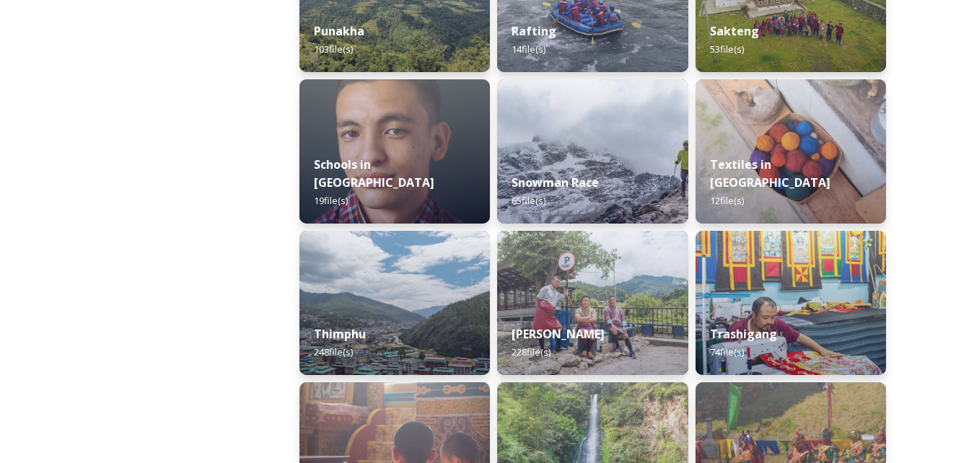
scroll to position [2093, 0]
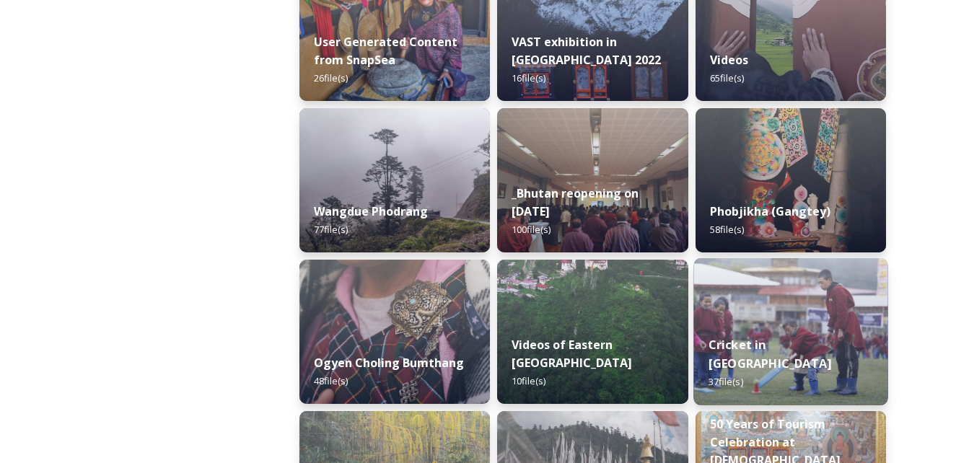
click at [798, 326] on img at bounding box center [791, 331] width 195 height 147
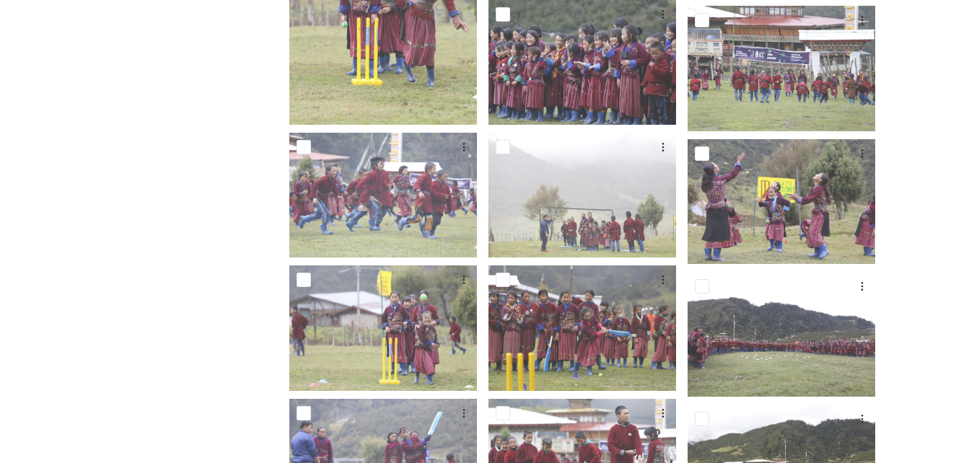
scroll to position [1720, 0]
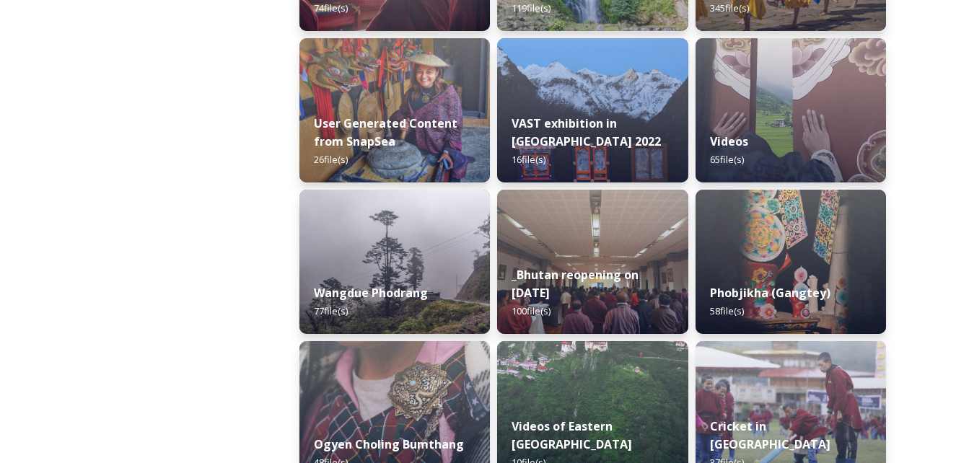
scroll to position [2093, 0]
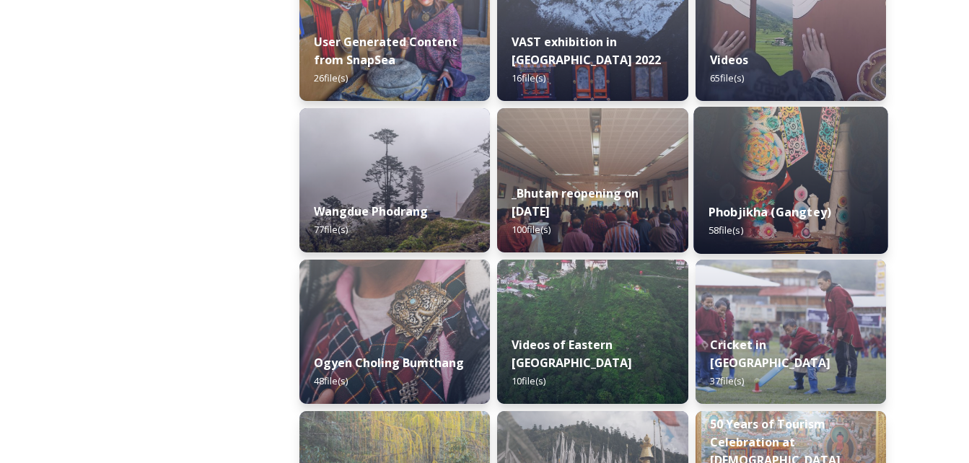
click at [790, 181] on img at bounding box center [791, 180] width 195 height 147
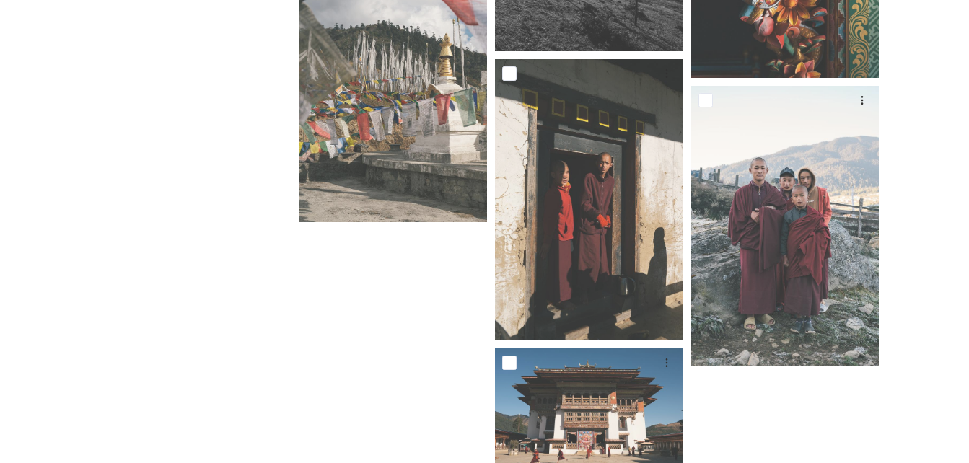
scroll to position [3723, 0]
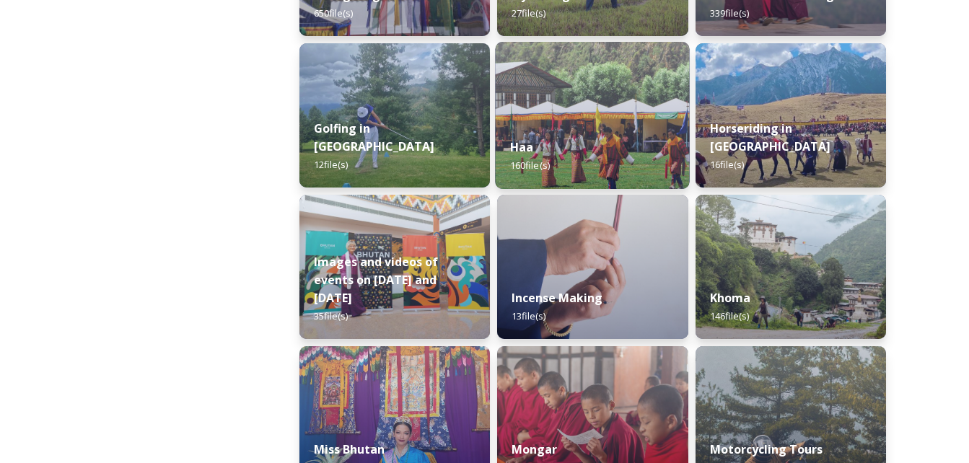
scroll to position [1732, 0]
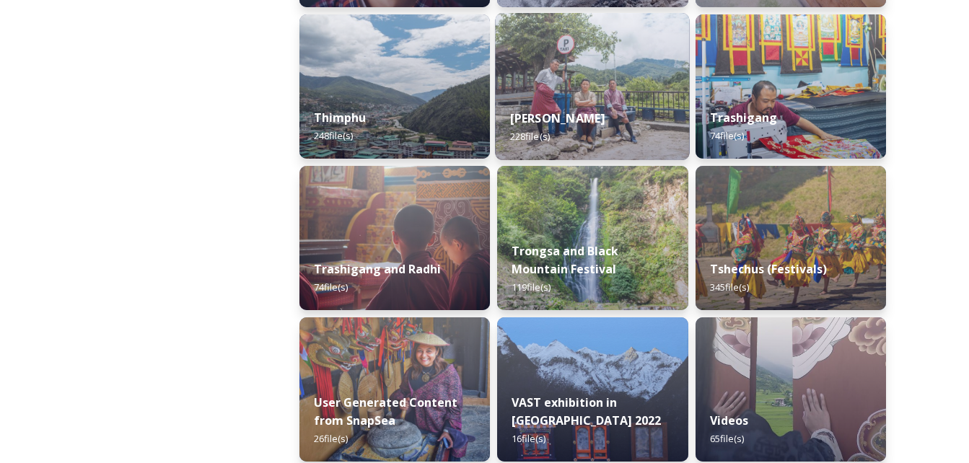
click at [567, 95] on div "Trashi Yangtse 228 file(s)" at bounding box center [593, 128] width 195 height 66
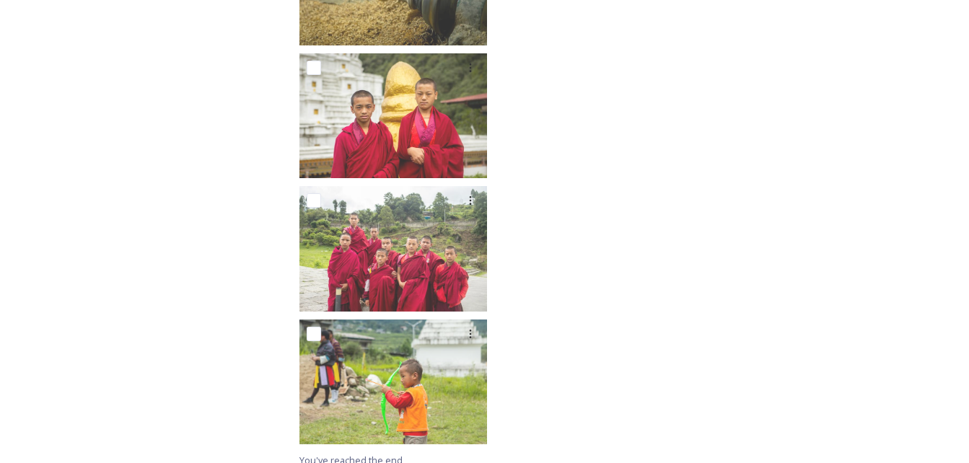
scroll to position [13463, 0]
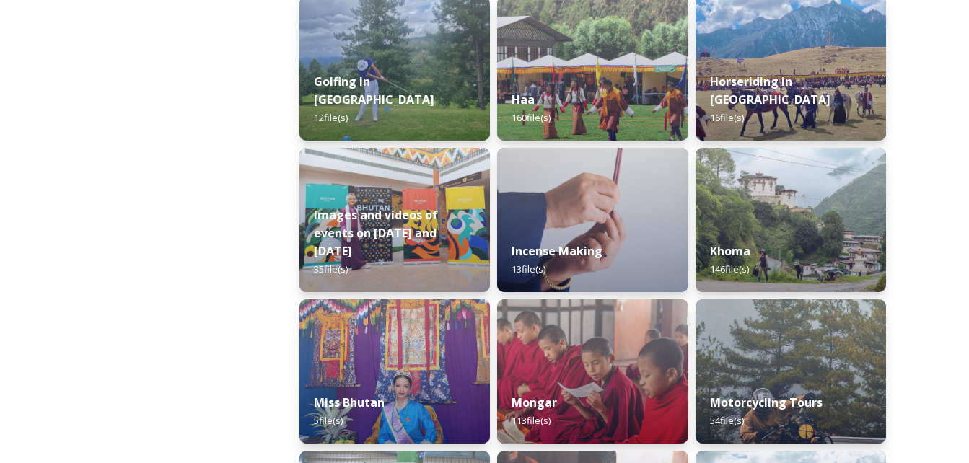
scroll to position [866, 0]
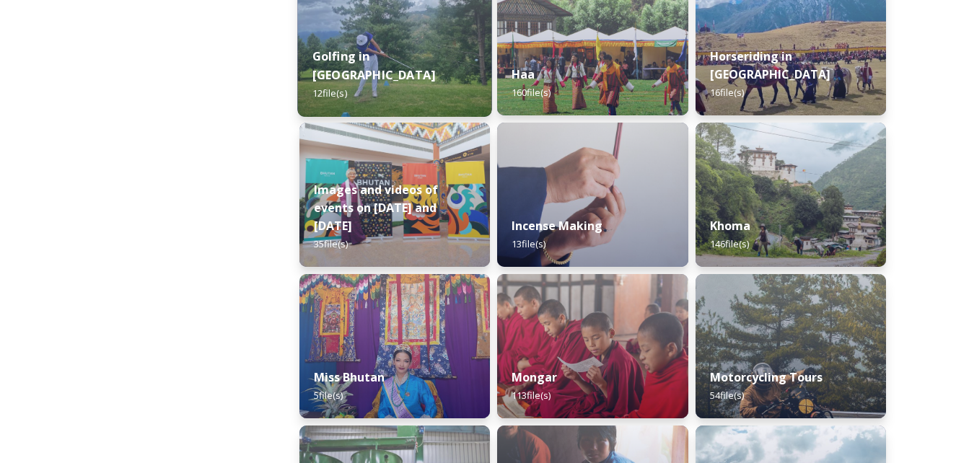
click at [401, 68] on strong "Golfing in [GEOGRAPHIC_DATA]" at bounding box center [374, 65] width 123 height 35
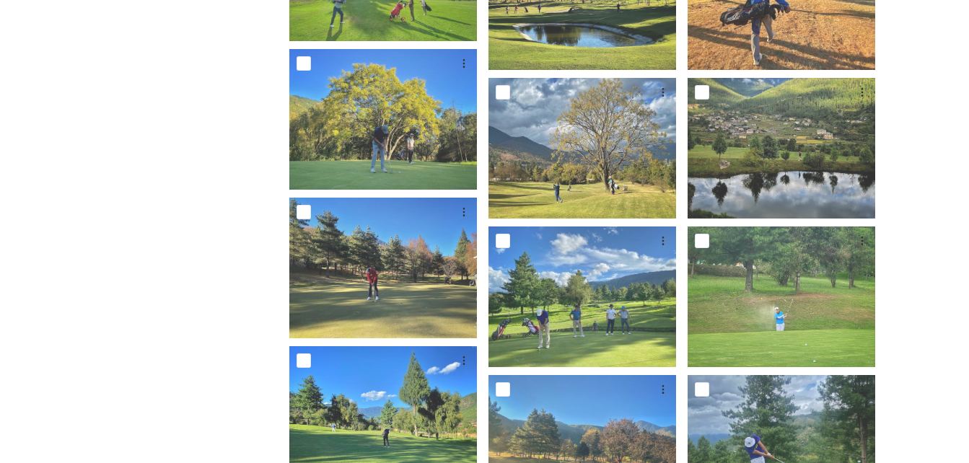
scroll to position [429, 0]
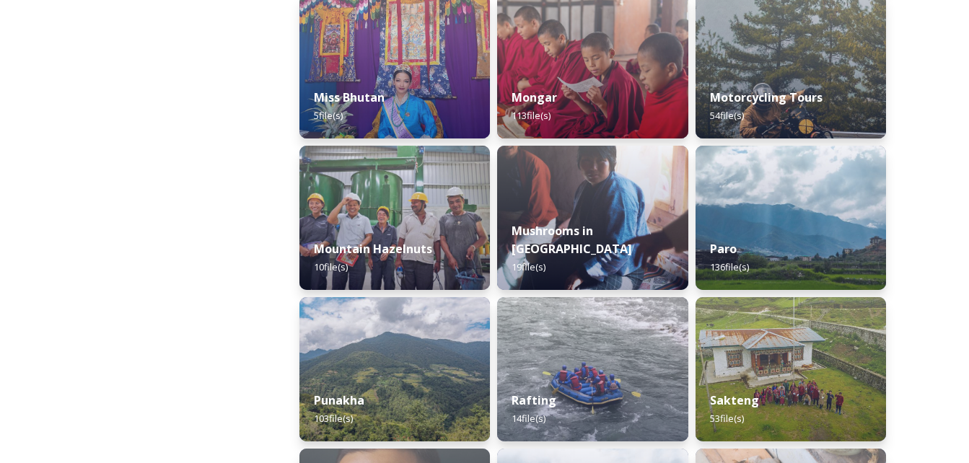
scroll to position [1155, 0]
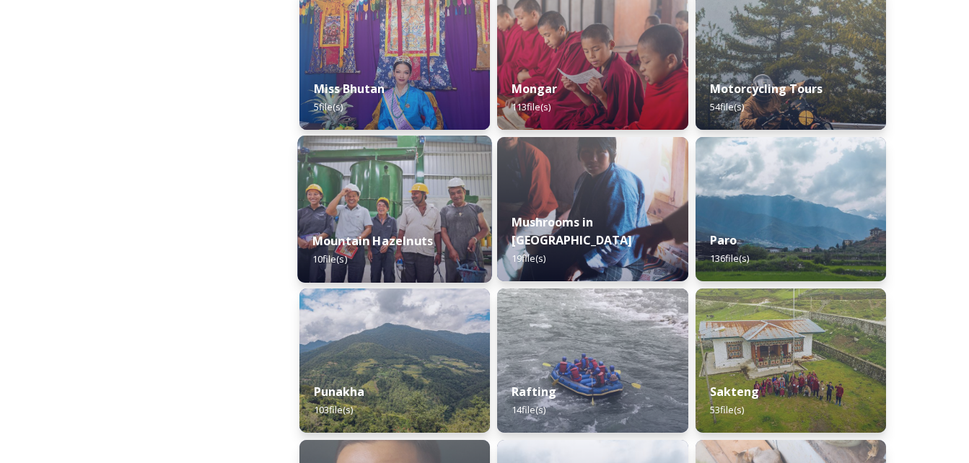
click at [303, 169] on img at bounding box center [394, 209] width 195 height 147
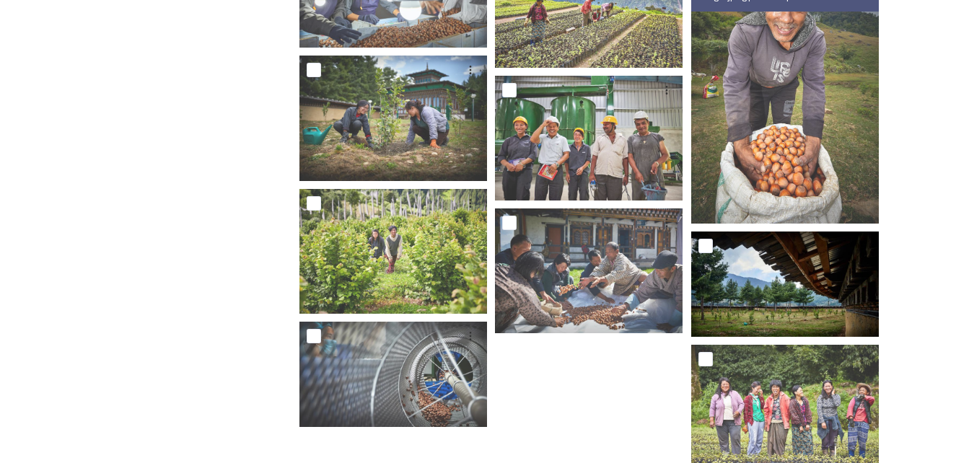
scroll to position [370, 0]
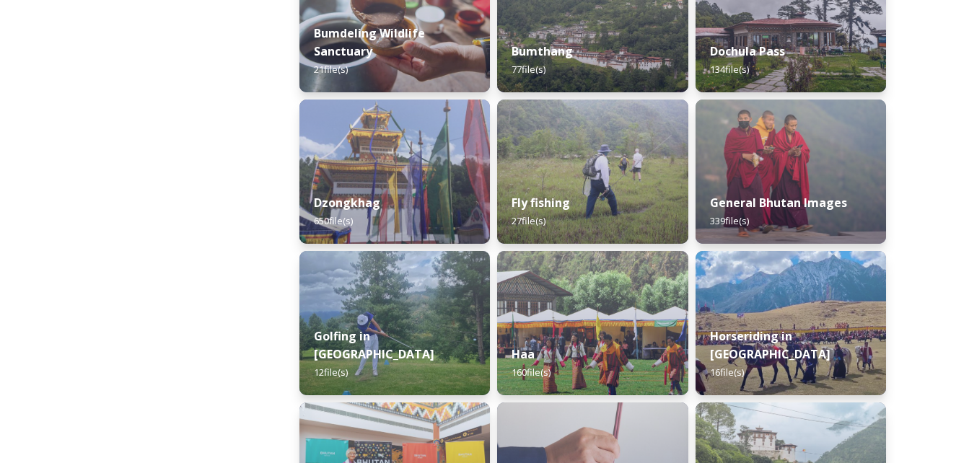
scroll to position [577, 0]
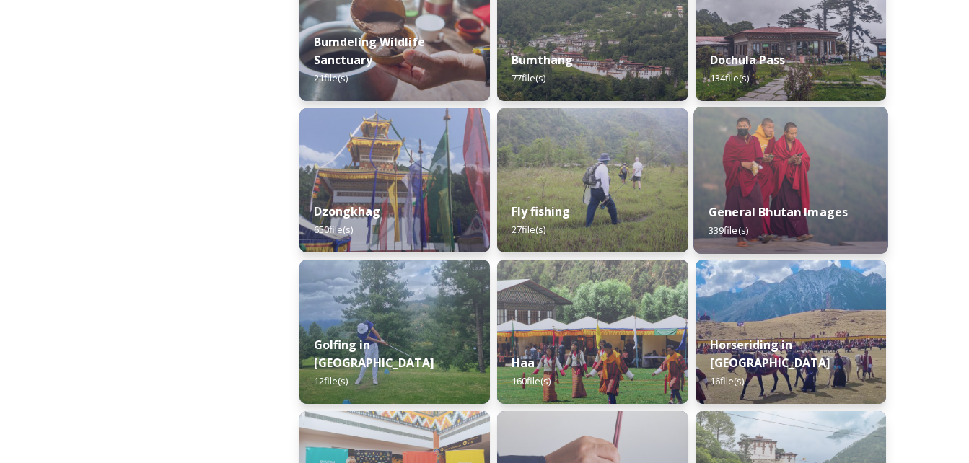
click at [826, 185] on img at bounding box center [791, 180] width 195 height 147
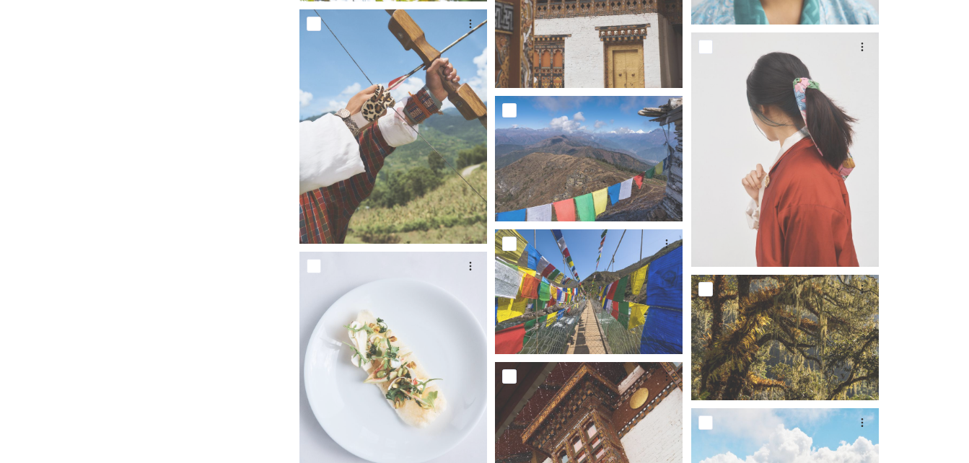
scroll to position [1949, 0]
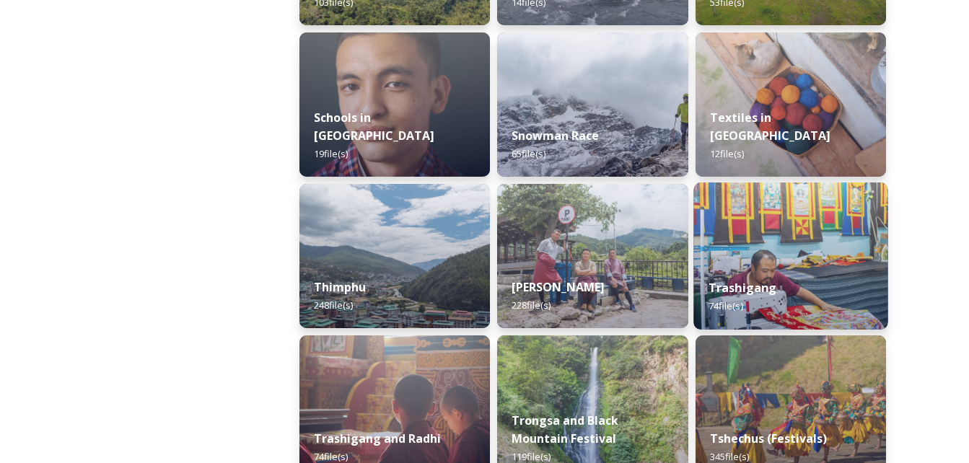
scroll to position [1588, 0]
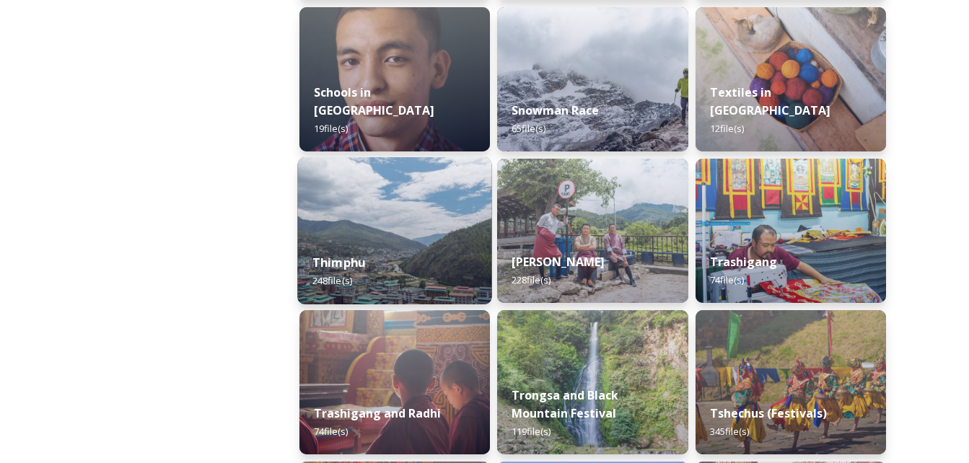
click at [409, 207] on img at bounding box center [394, 230] width 195 height 147
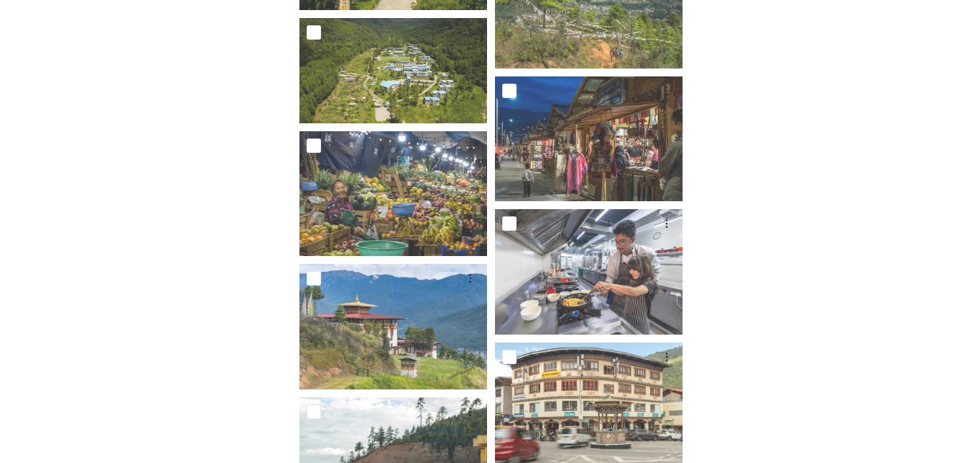
scroll to position [11773, 0]
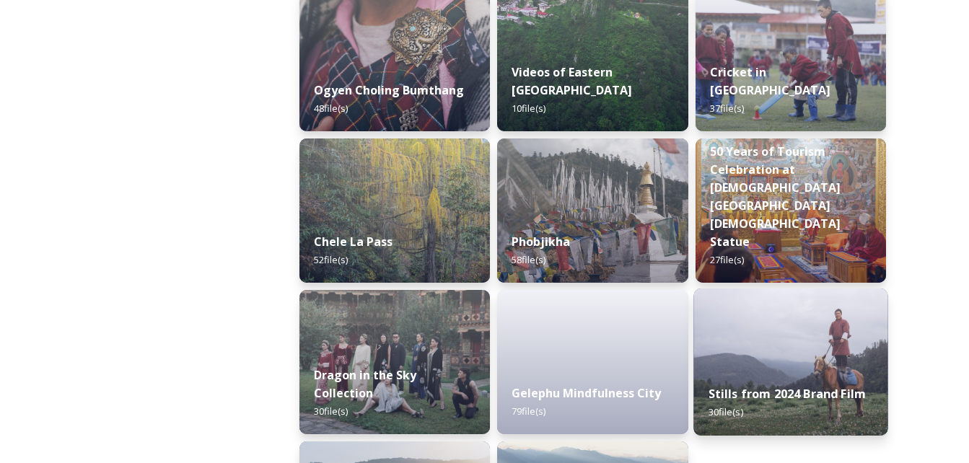
scroll to position [2454, 0]
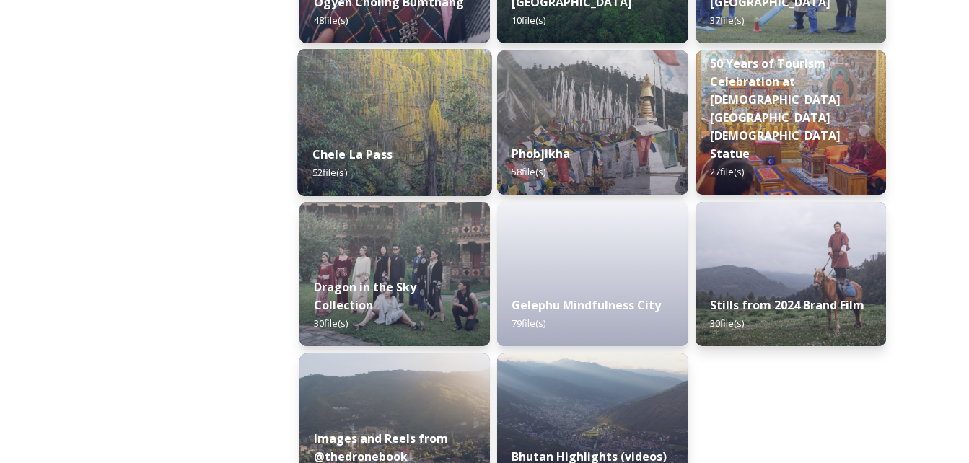
click at [442, 128] on img at bounding box center [394, 122] width 195 height 147
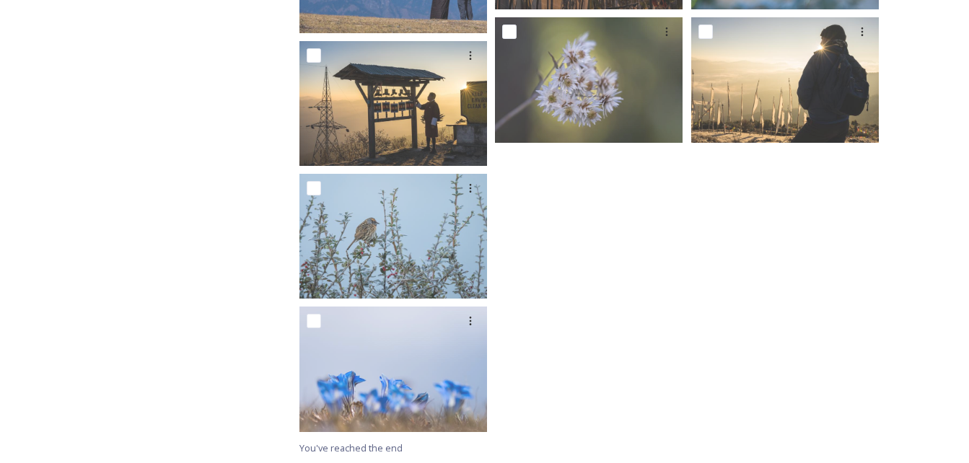
scroll to position [2386, 0]
